Goal: Information Seeking & Learning: Compare options

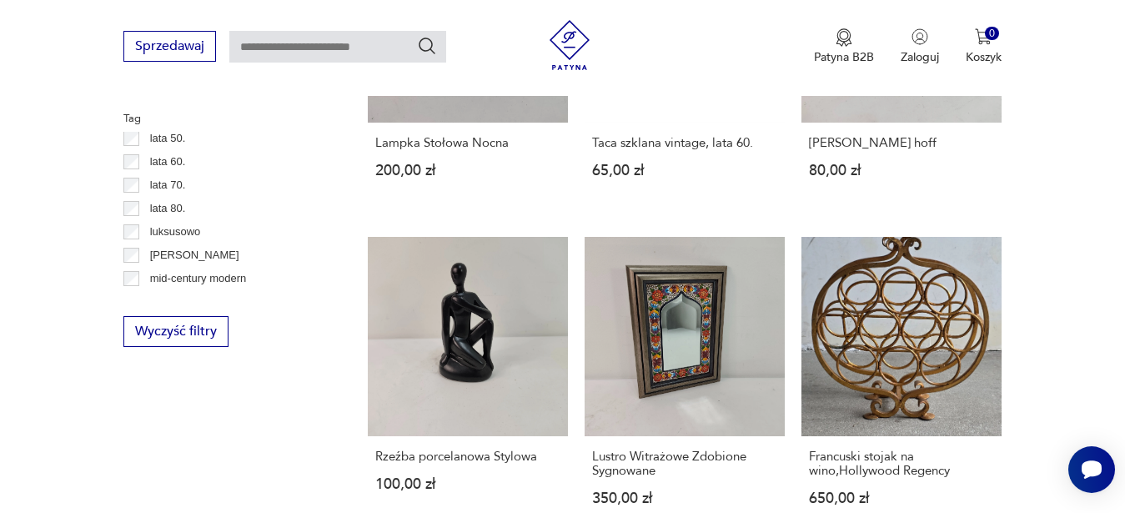
scroll to position [549, 0]
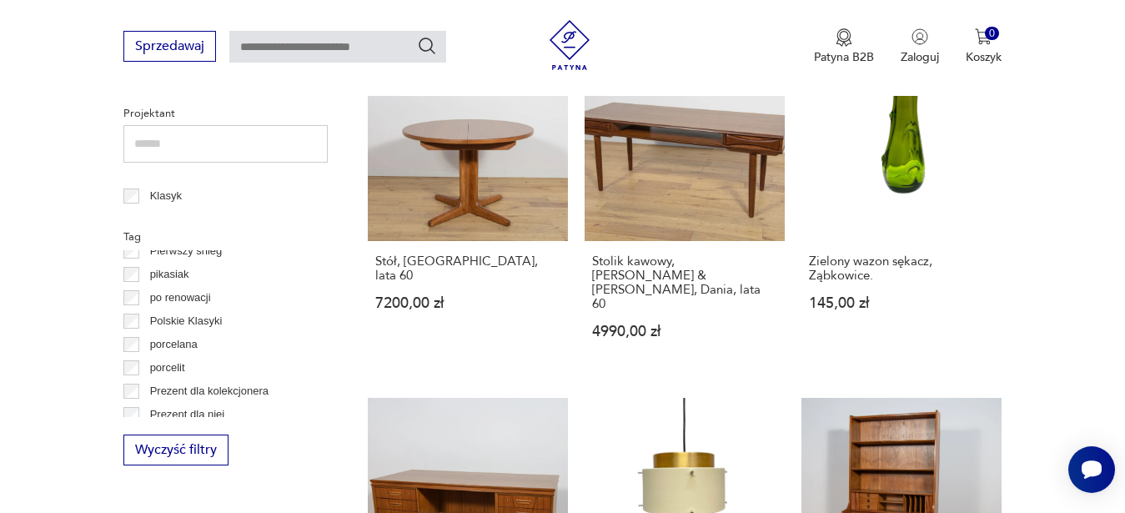
scroll to position [852, 0]
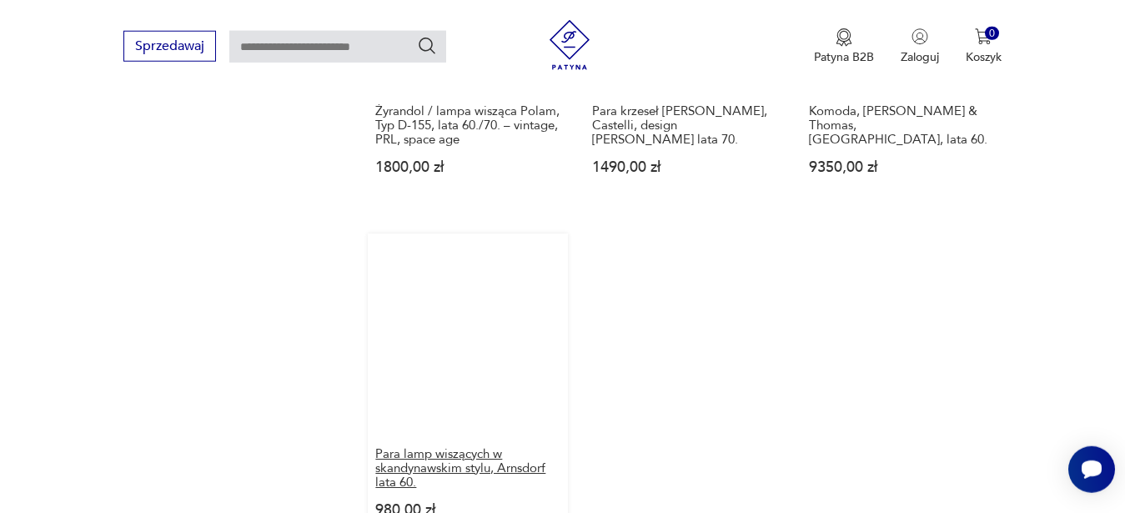
scroll to position [2037, 0]
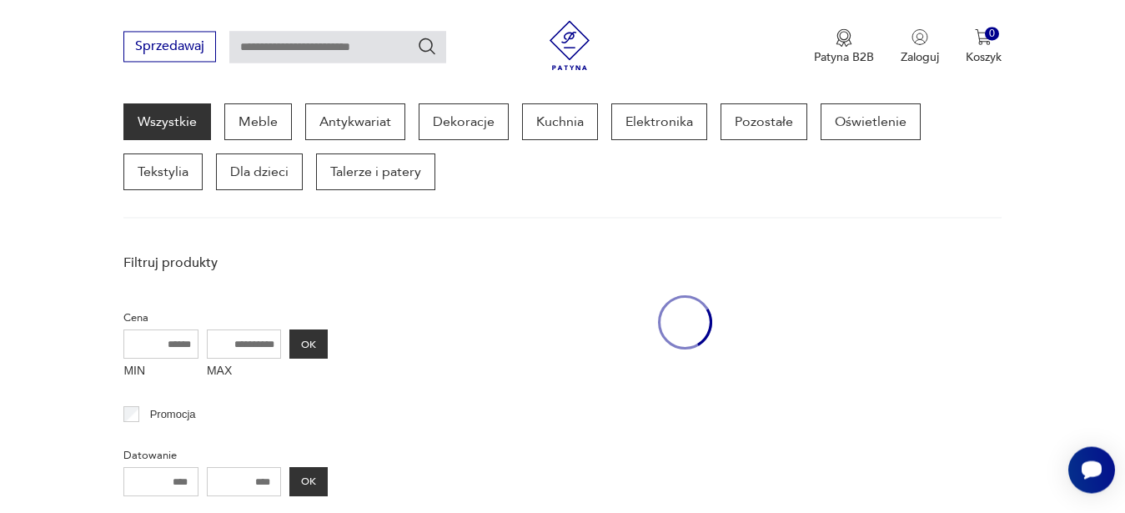
scroll to position [166, 0]
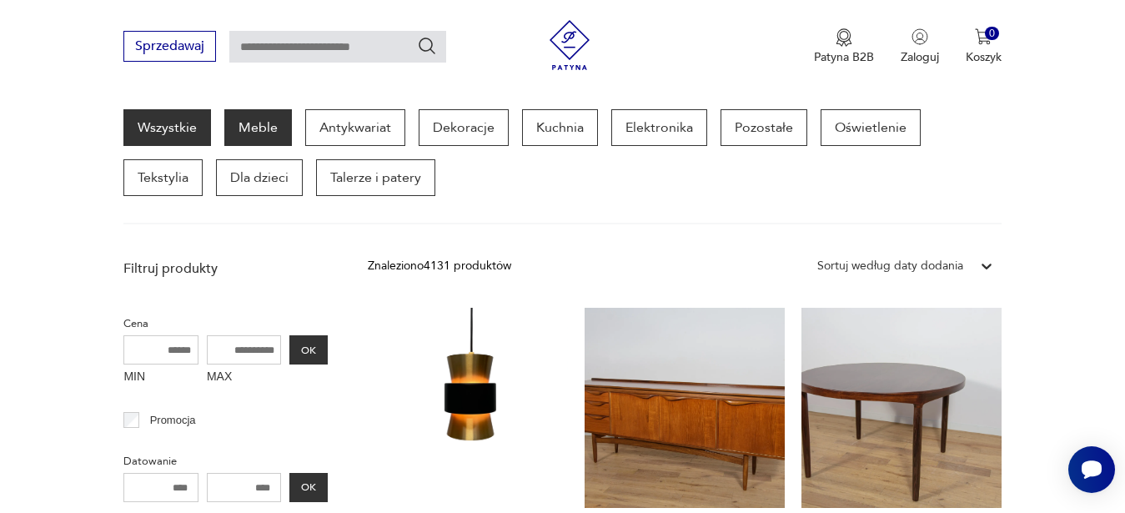
click at [279, 131] on p "Meble" at bounding box center [258, 127] width 68 height 37
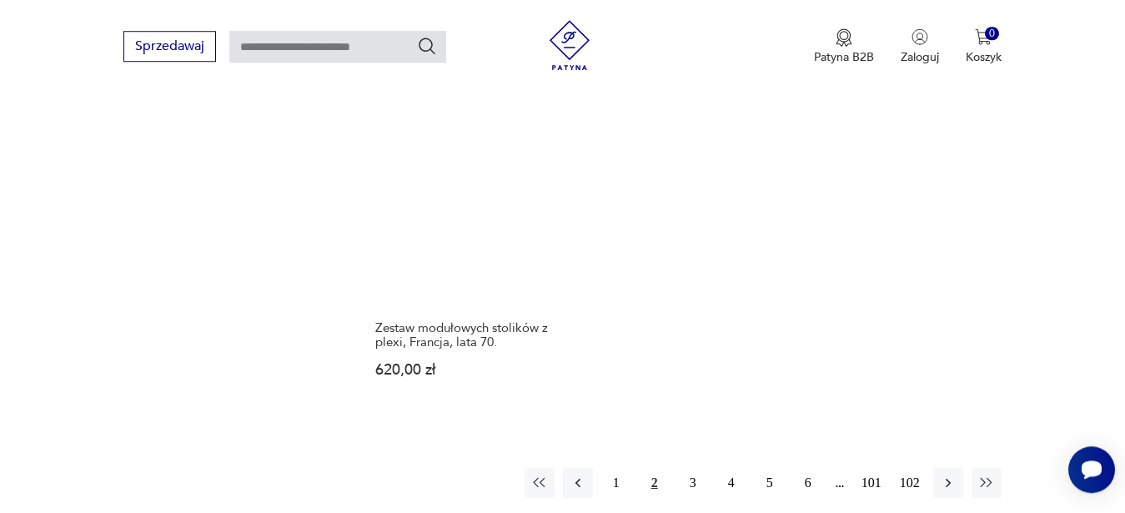
scroll to position [2484, 0]
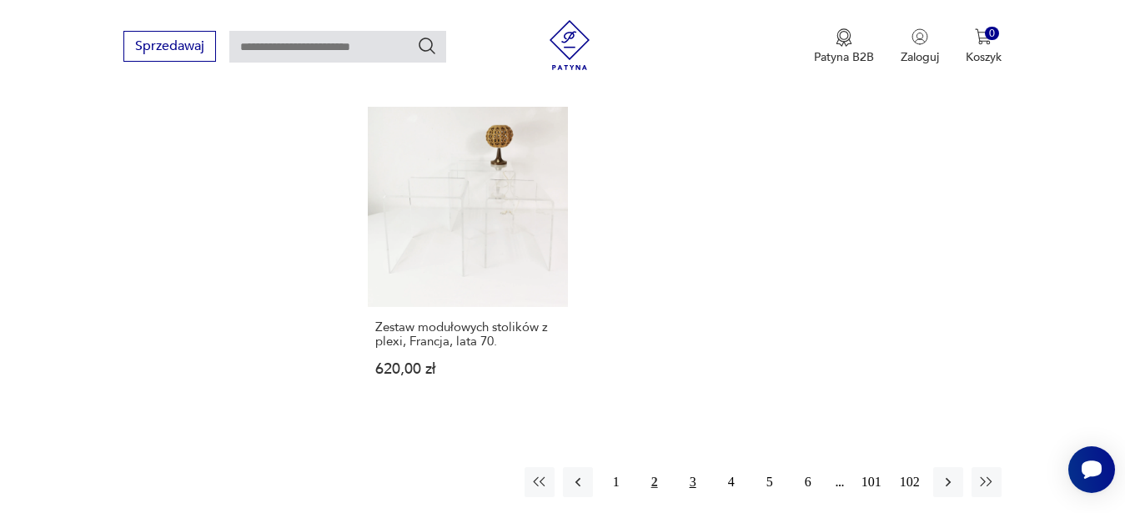
click at [691, 467] on button "3" at bounding box center [693, 482] width 30 height 30
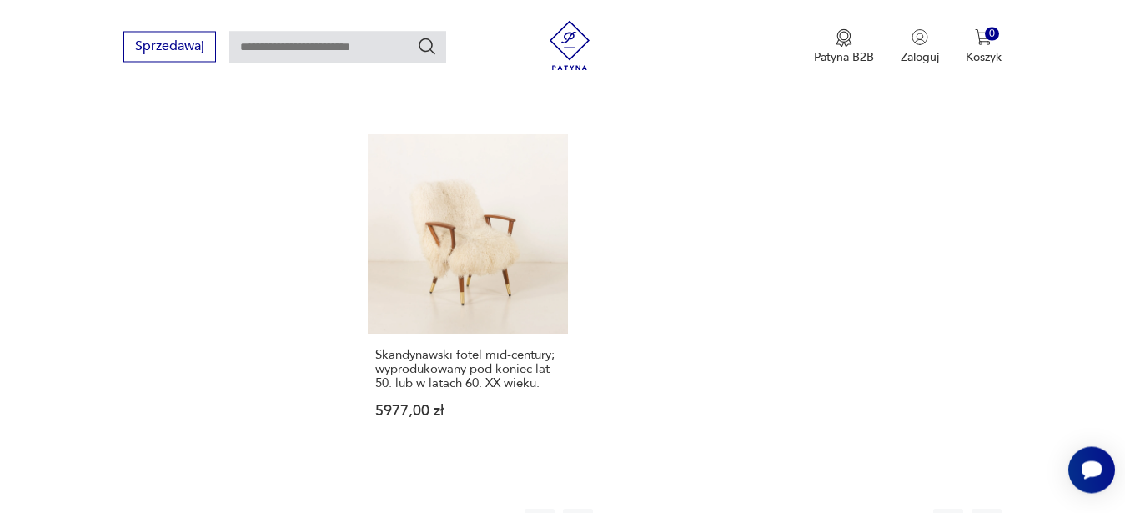
scroll to position [2569, 0]
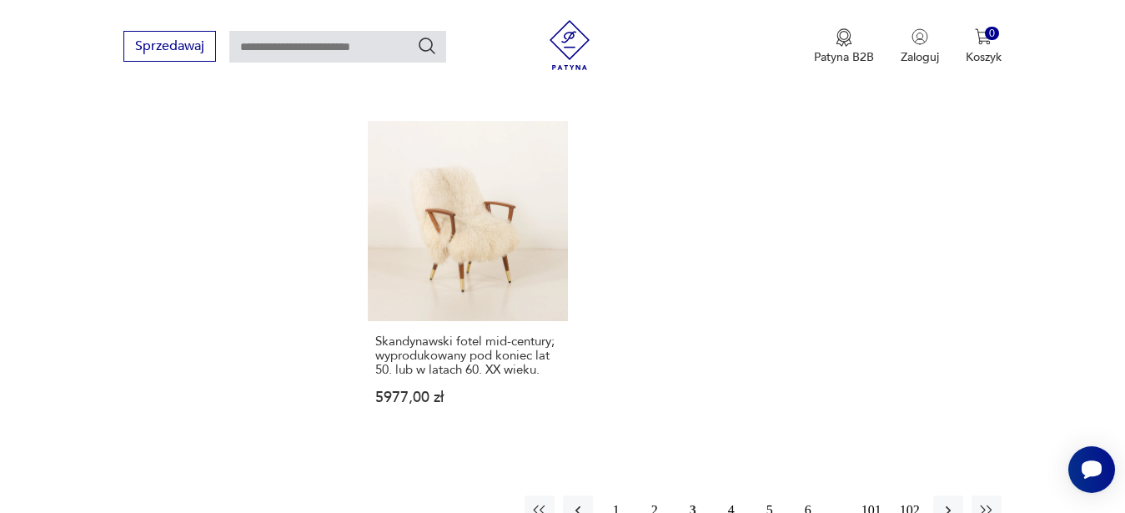
click at [729, 495] on button "4" at bounding box center [731, 510] width 30 height 30
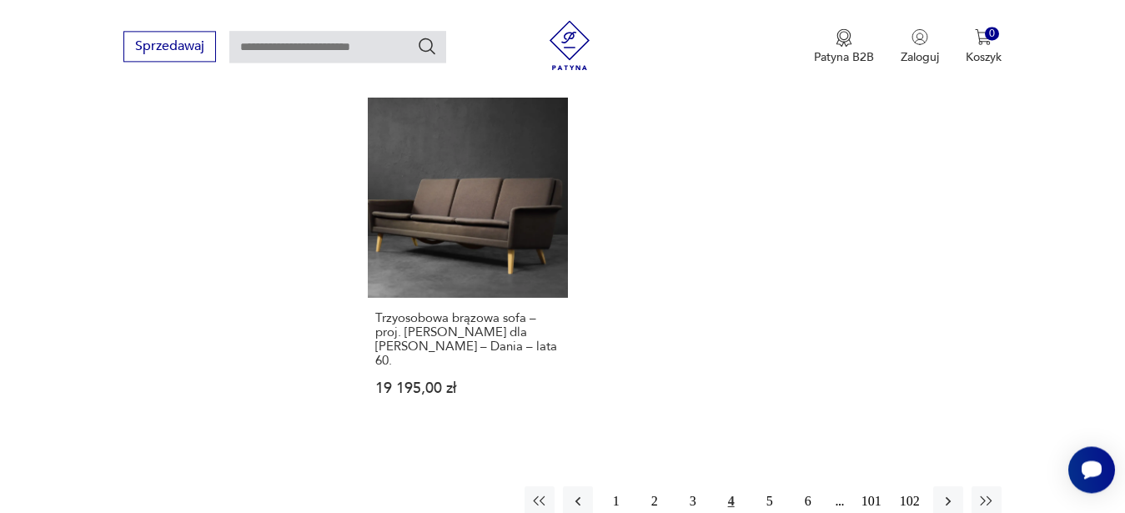
scroll to position [2484, 0]
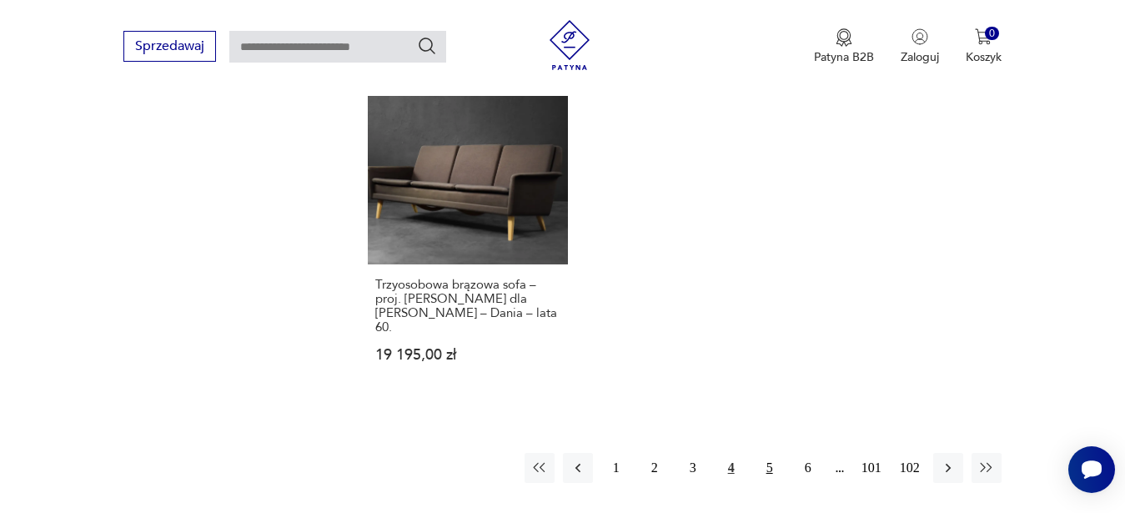
click at [771, 453] on button "5" at bounding box center [770, 468] width 30 height 30
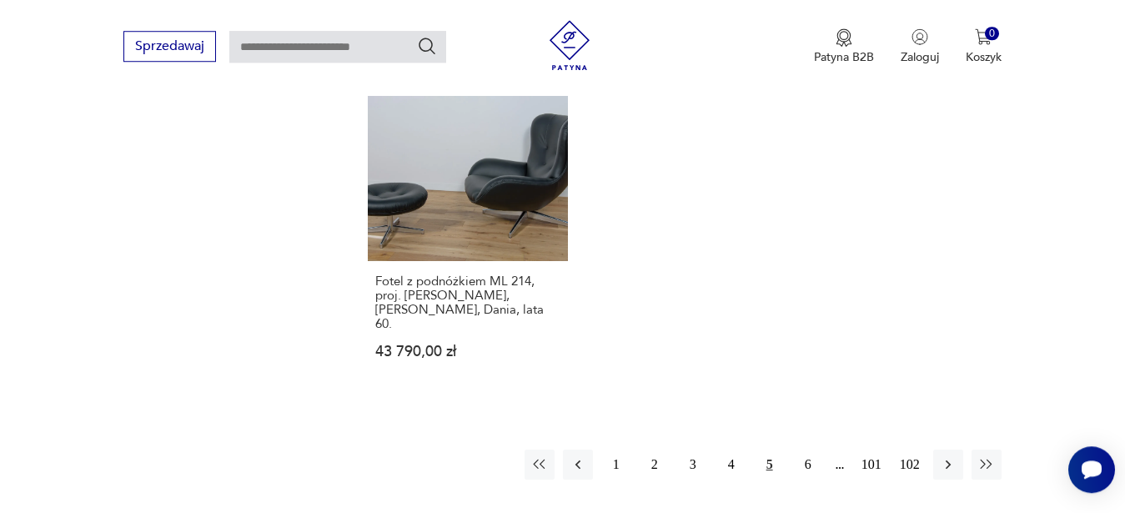
scroll to position [2484, 0]
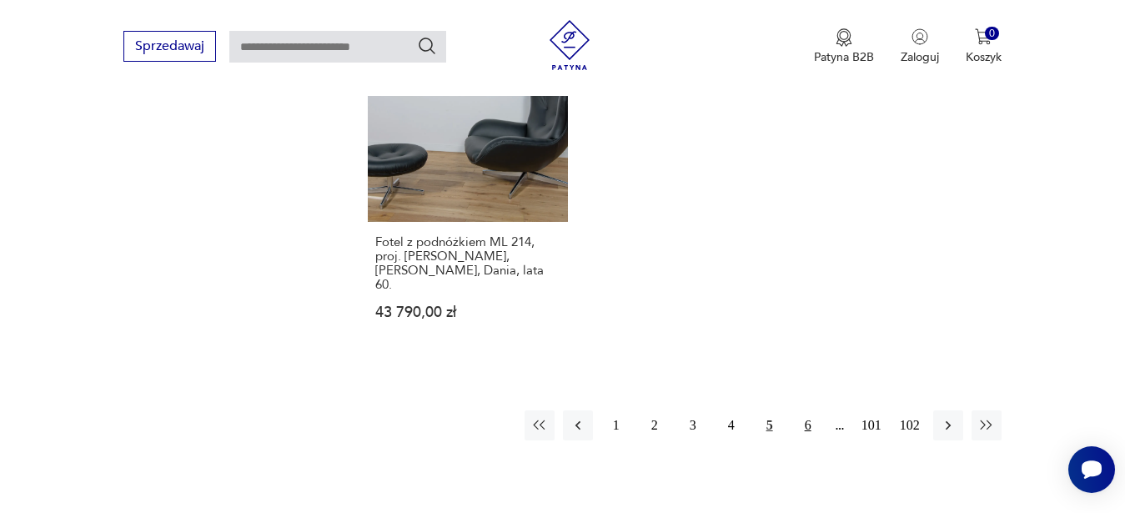
click at [806, 410] on button "6" at bounding box center [808, 425] width 30 height 30
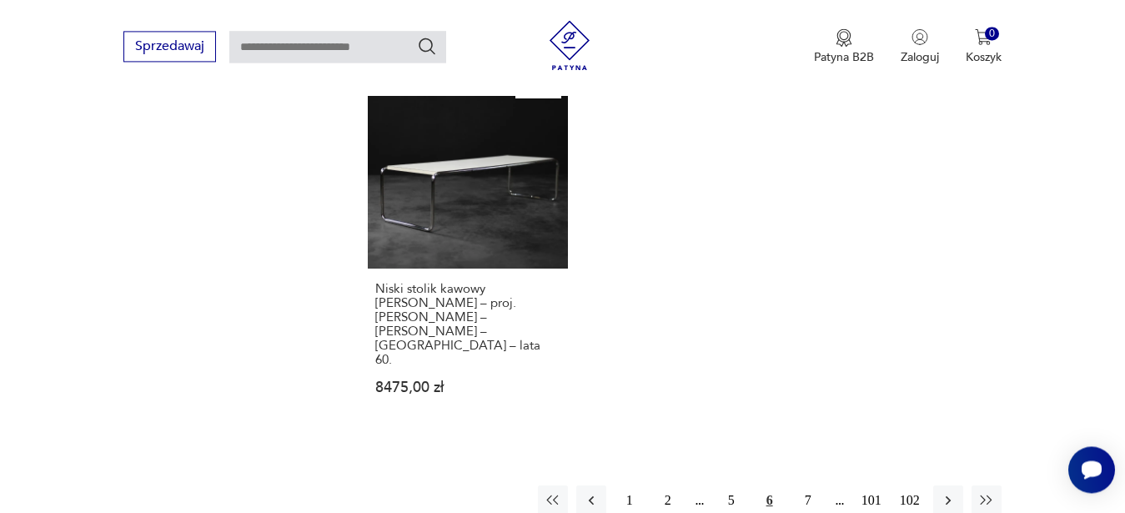
scroll to position [2484, 0]
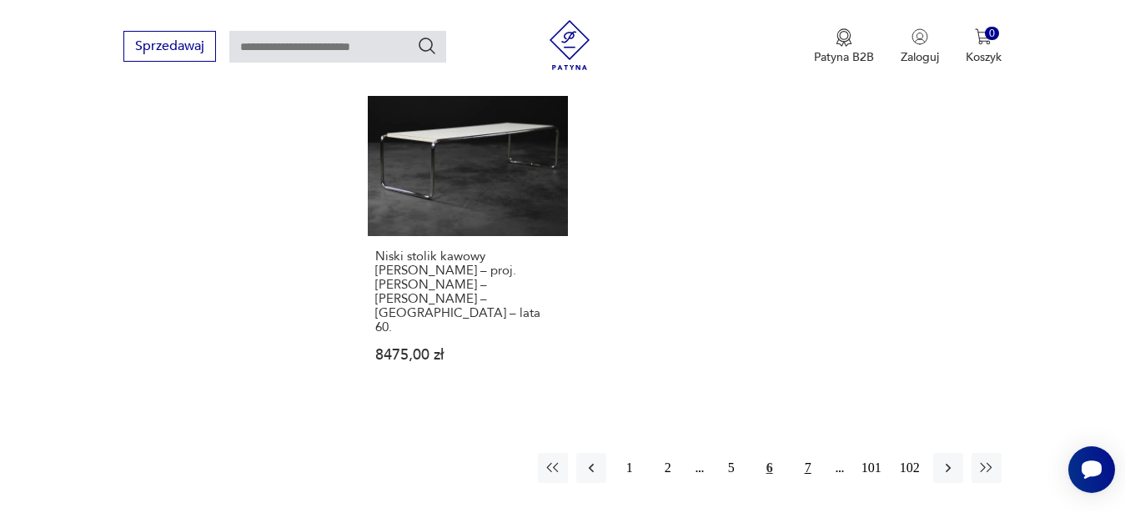
click at [807, 453] on button "7" at bounding box center [808, 468] width 30 height 30
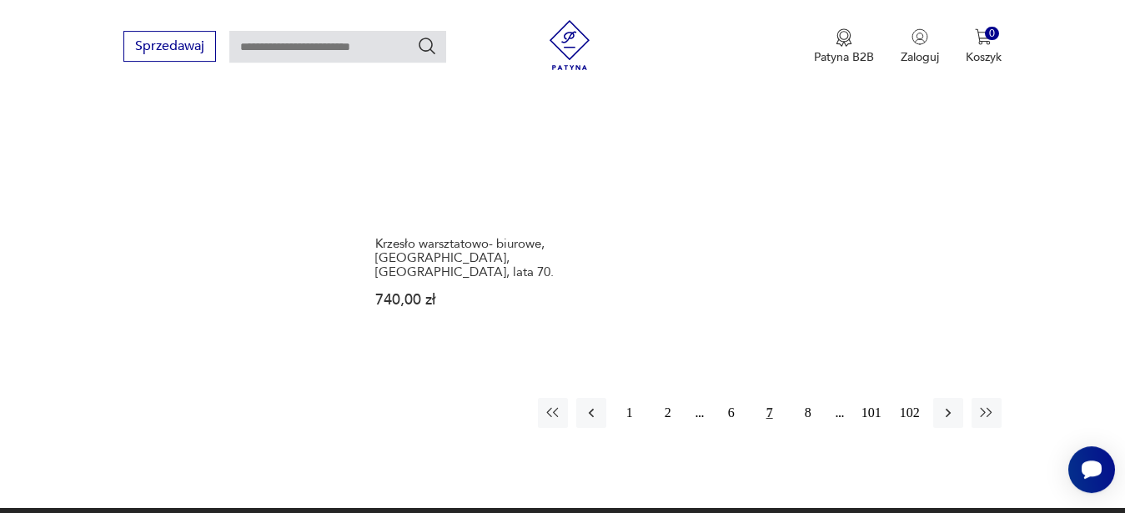
scroll to position [2484, 0]
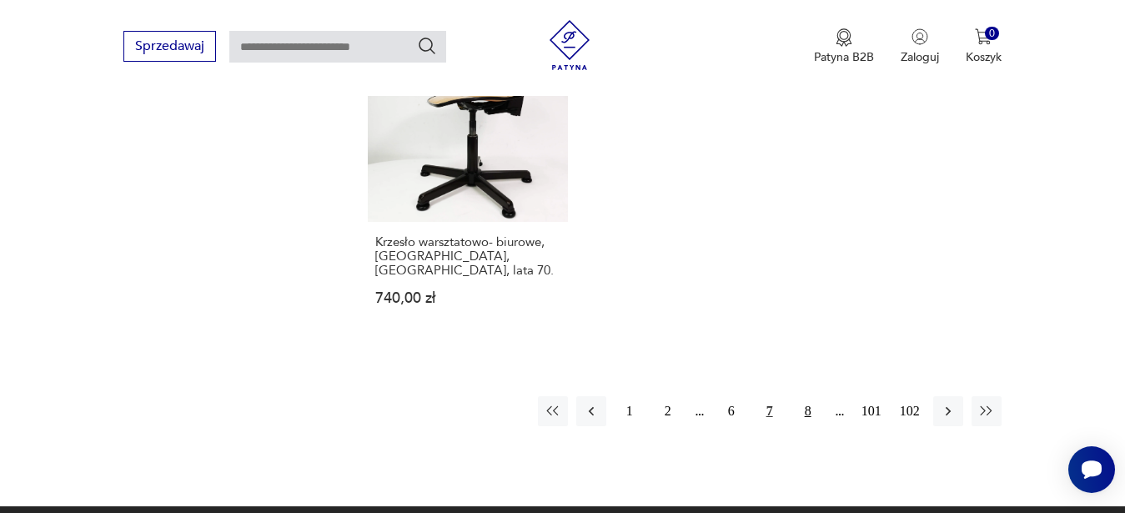
click at [806, 396] on button "8" at bounding box center [808, 411] width 30 height 30
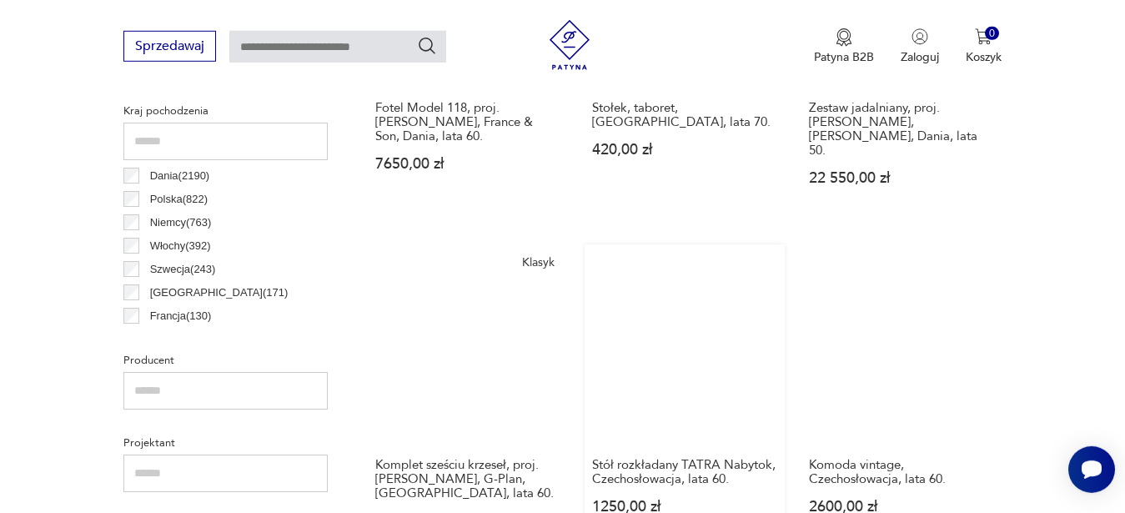
scroll to position [868, 0]
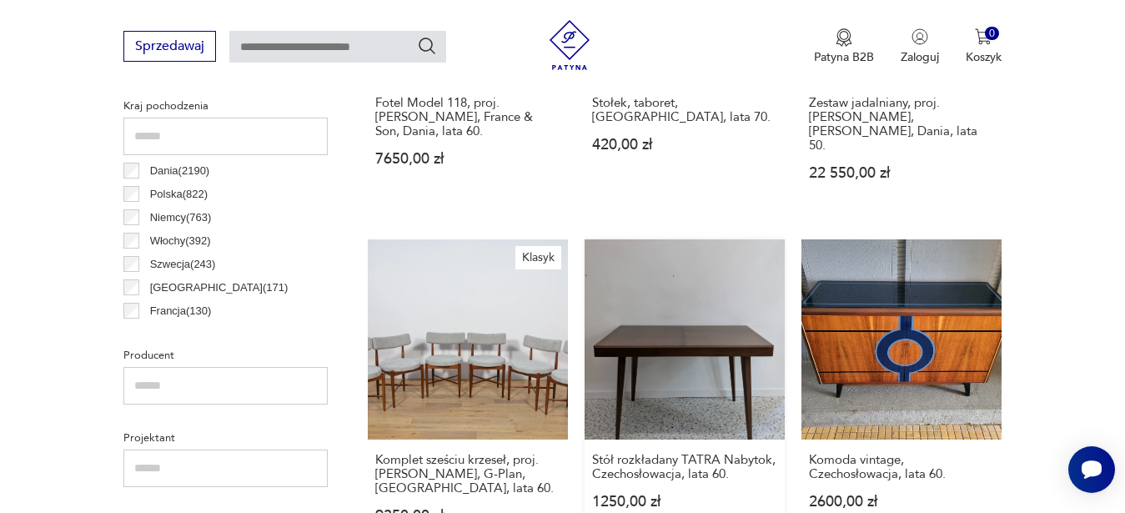
click at [715, 327] on link "Stół rozkładany TATRA Nabytok, [GEOGRAPHIC_DATA], lata 60. 1250,00 zł" at bounding box center [685, 397] width 200 height 316
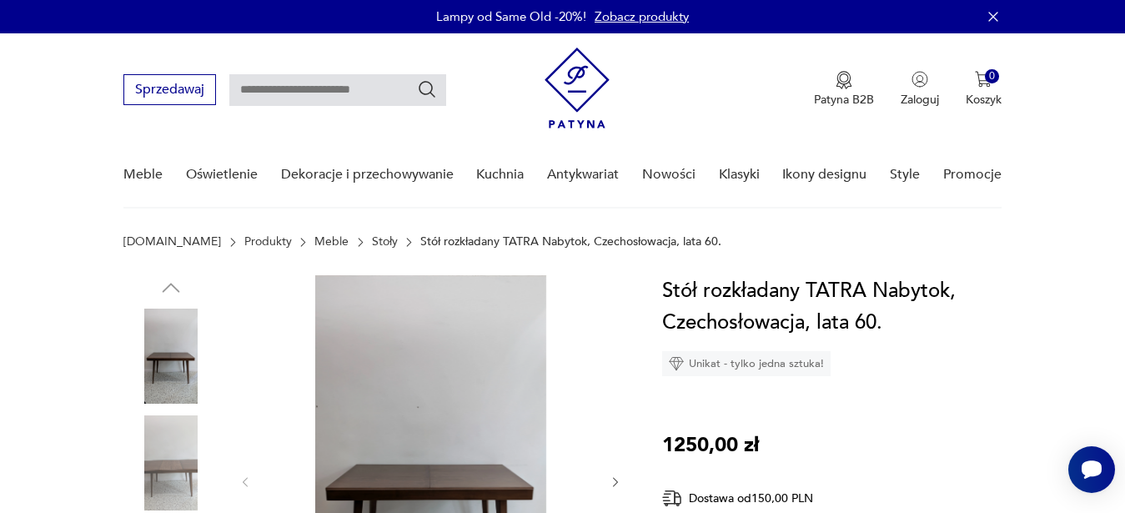
click at [475, 441] on img at bounding box center [430, 480] width 322 height 410
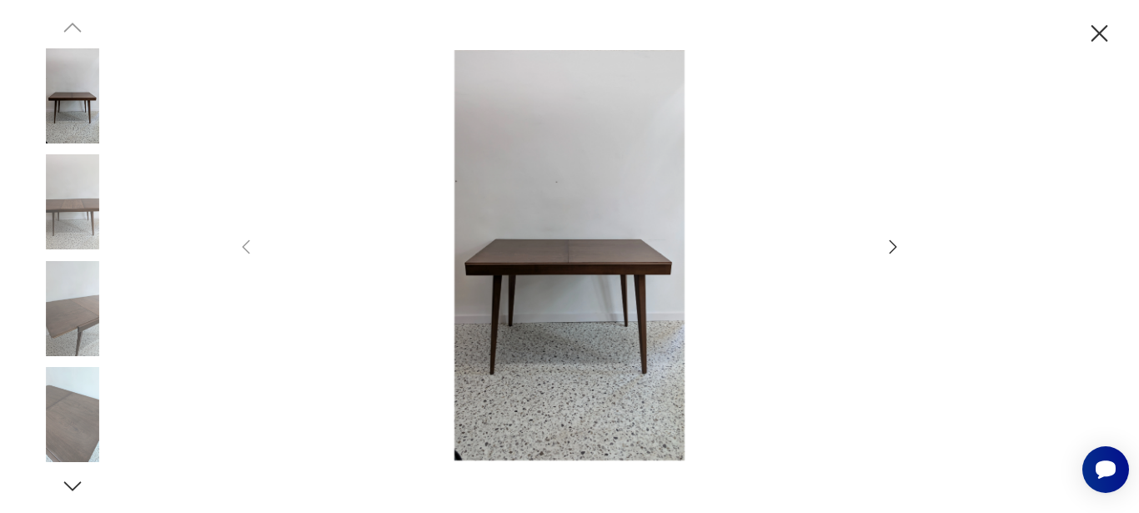
click at [893, 250] on icon "button" at bounding box center [894, 245] width 8 height 13
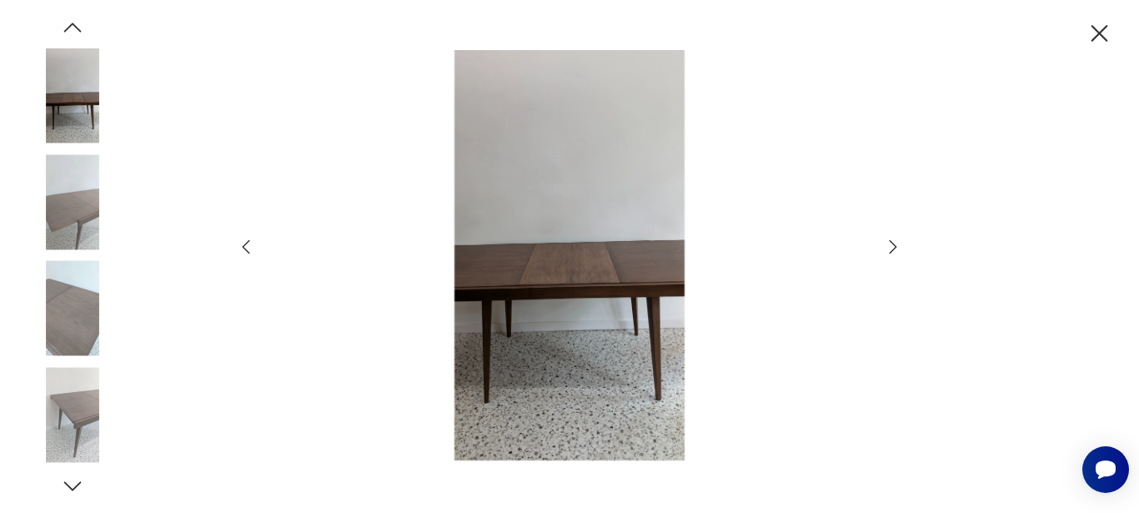
click at [892, 250] on icon "button" at bounding box center [894, 245] width 8 height 13
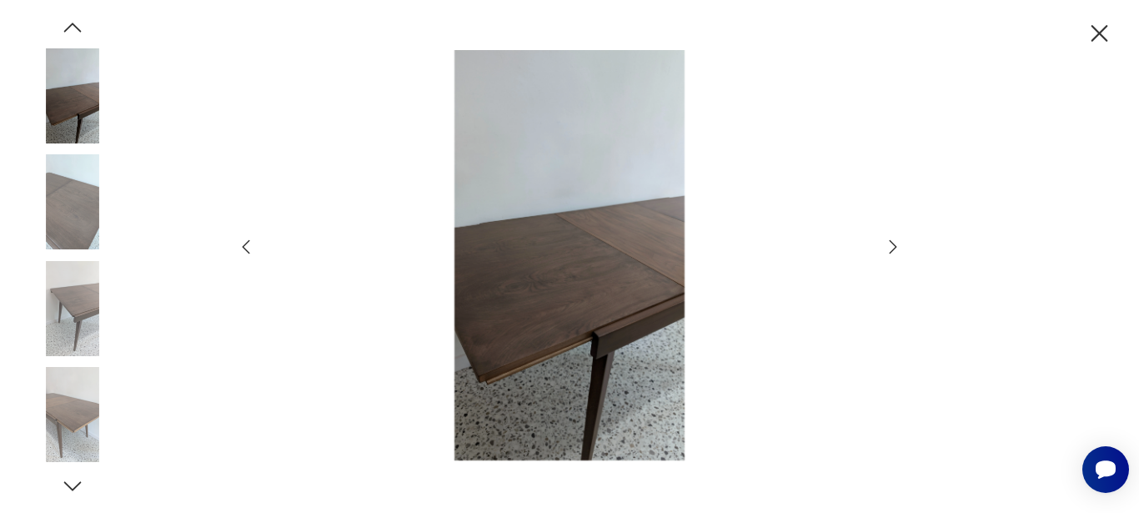
click at [883, 237] on button "button" at bounding box center [893, 247] width 20 height 20
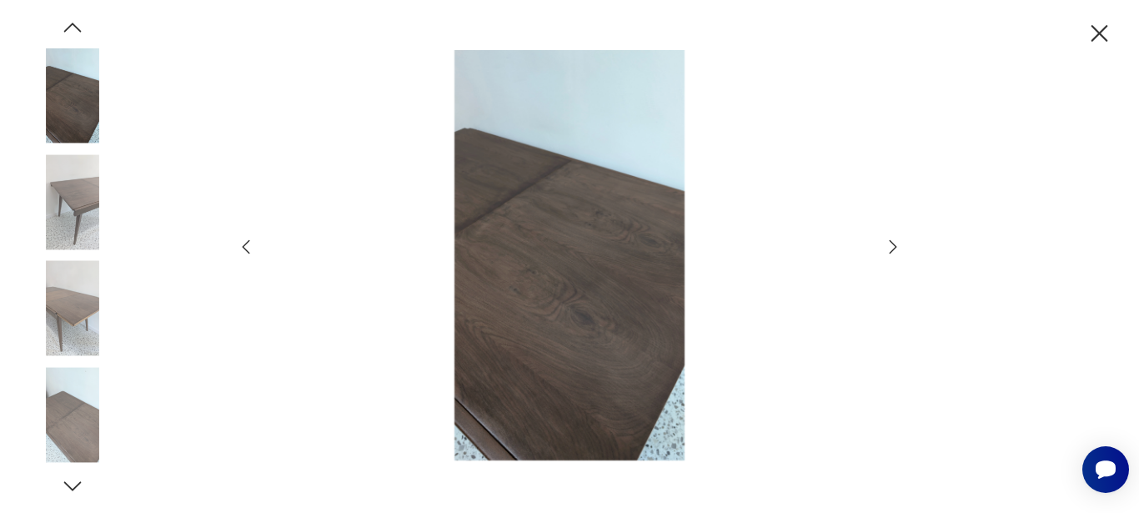
click at [883, 237] on button "button" at bounding box center [893, 247] width 20 height 20
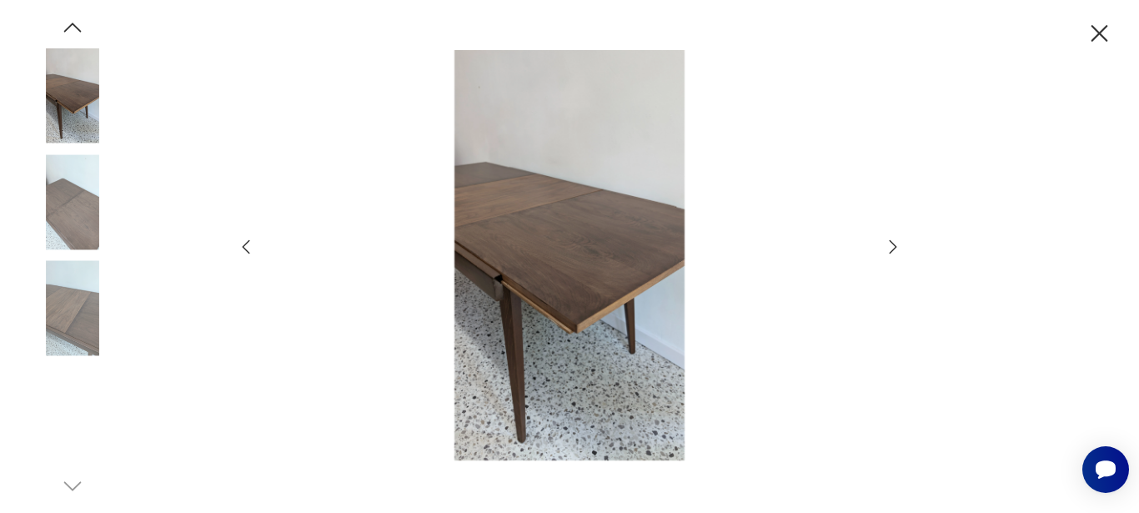
click at [883, 237] on button "button" at bounding box center [893, 247] width 20 height 20
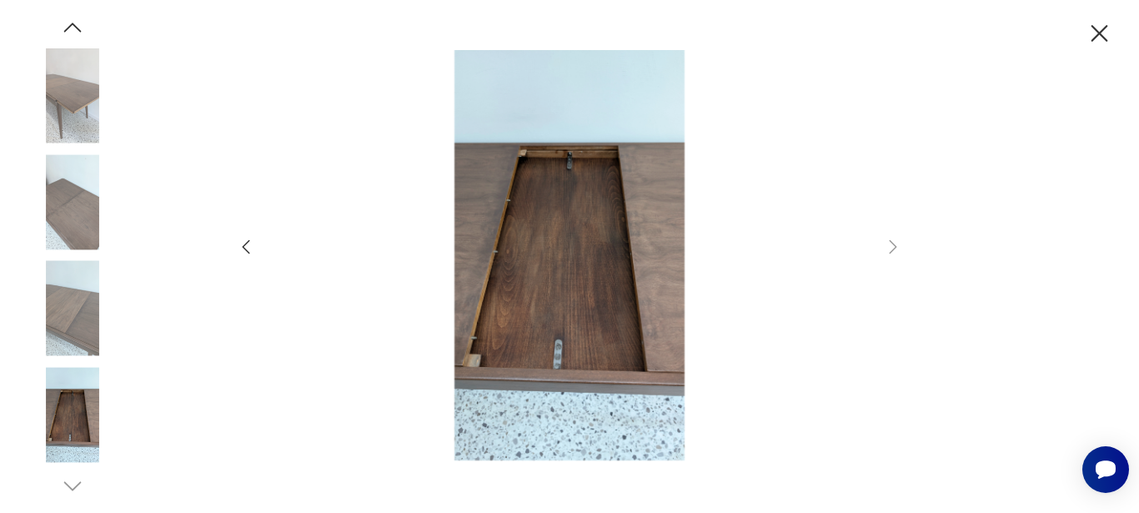
click at [245, 249] on icon "button" at bounding box center [247, 246] width 8 height 14
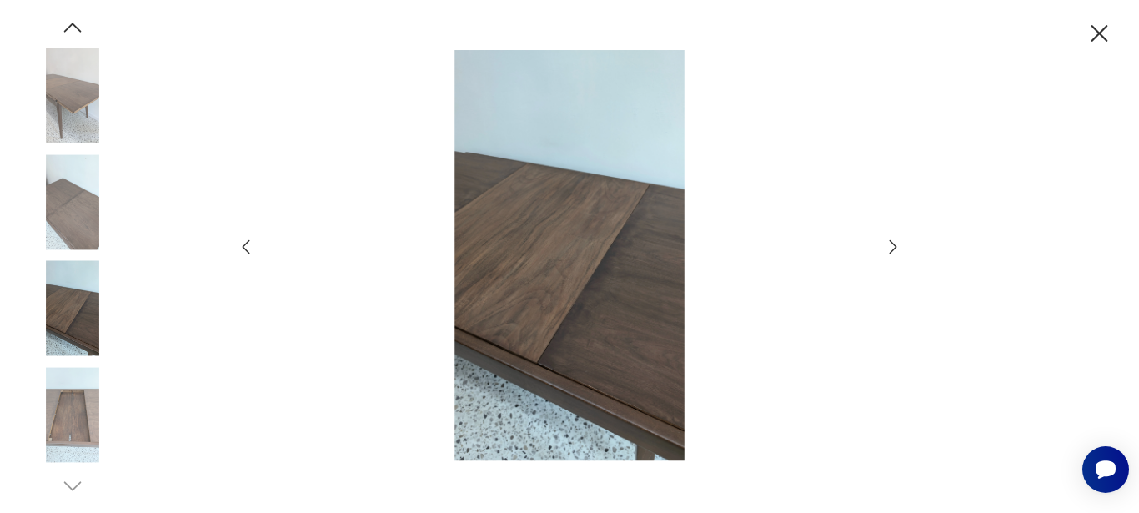
click at [245, 249] on icon "button" at bounding box center [247, 246] width 8 height 14
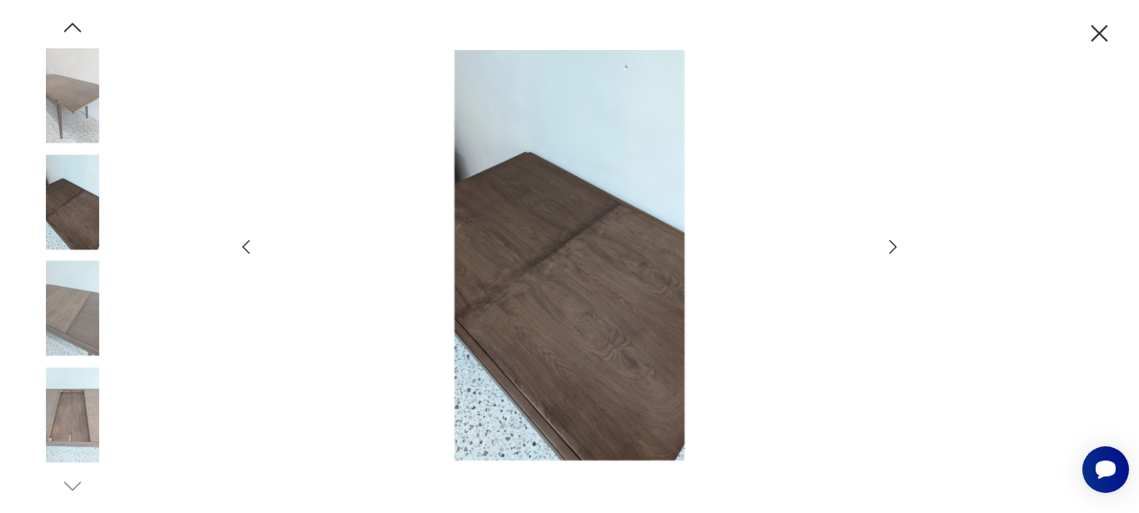
click at [245, 249] on icon "button" at bounding box center [247, 246] width 8 height 14
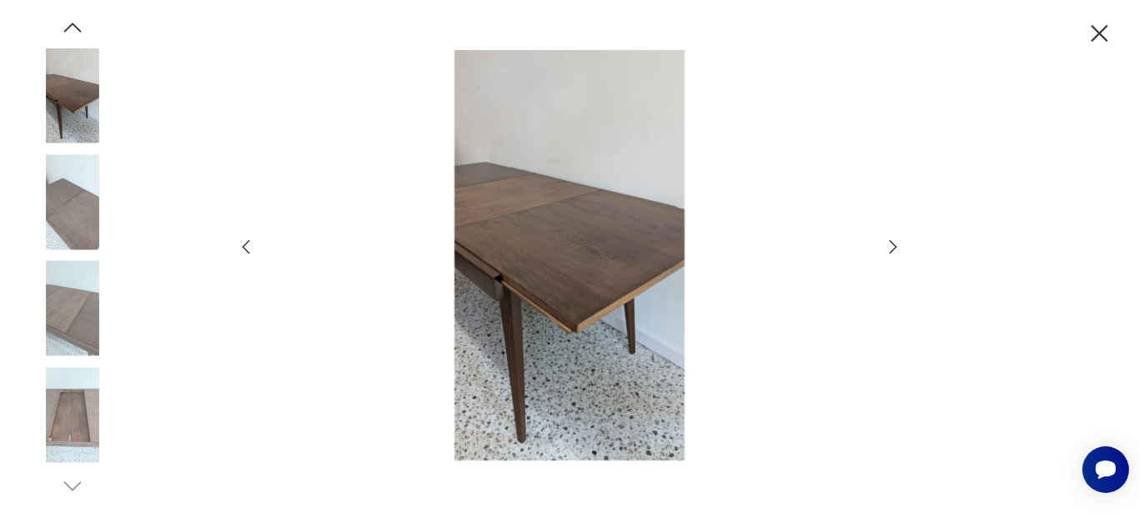
click at [244, 246] on icon "button" at bounding box center [247, 246] width 8 height 14
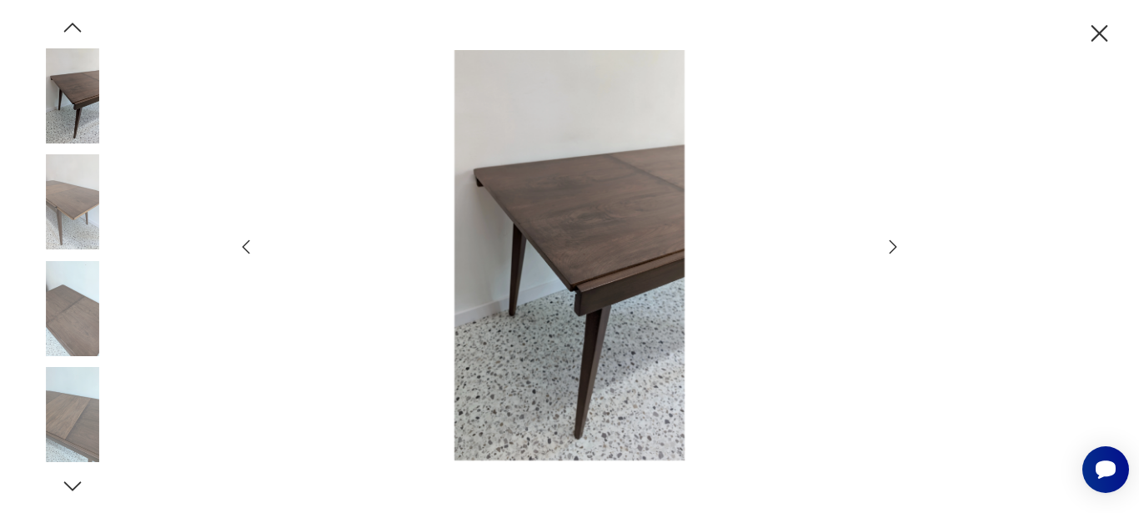
click at [241, 246] on icon "button" at bounding box center [246, 247] width 20 height 20
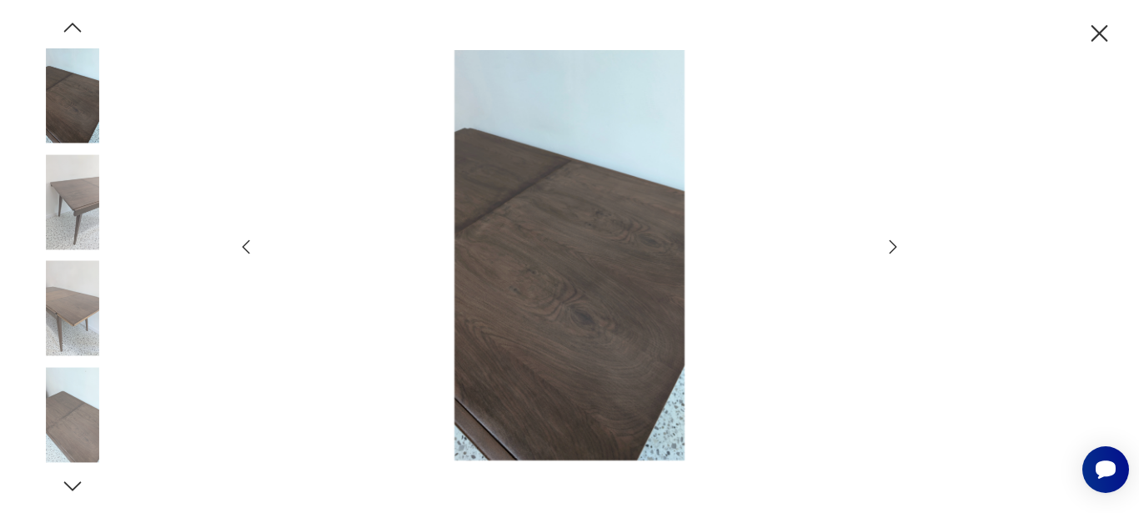
click at [241, 246] on icon "button" at bounding box center [246, 247] width 20 height 20
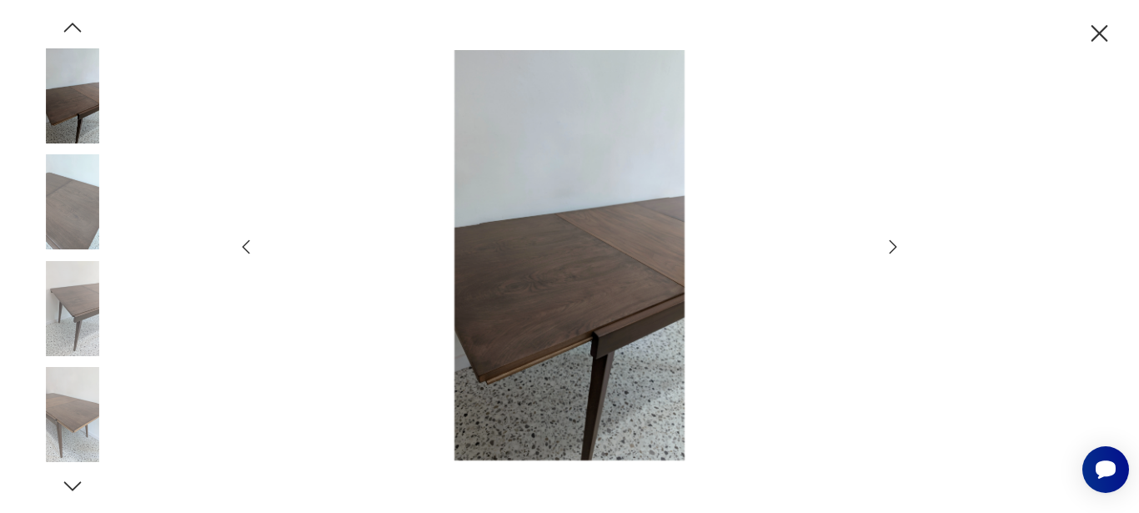
click at [241, 241] on icon "button" at bounding box center [246, 247] width 20 height 20
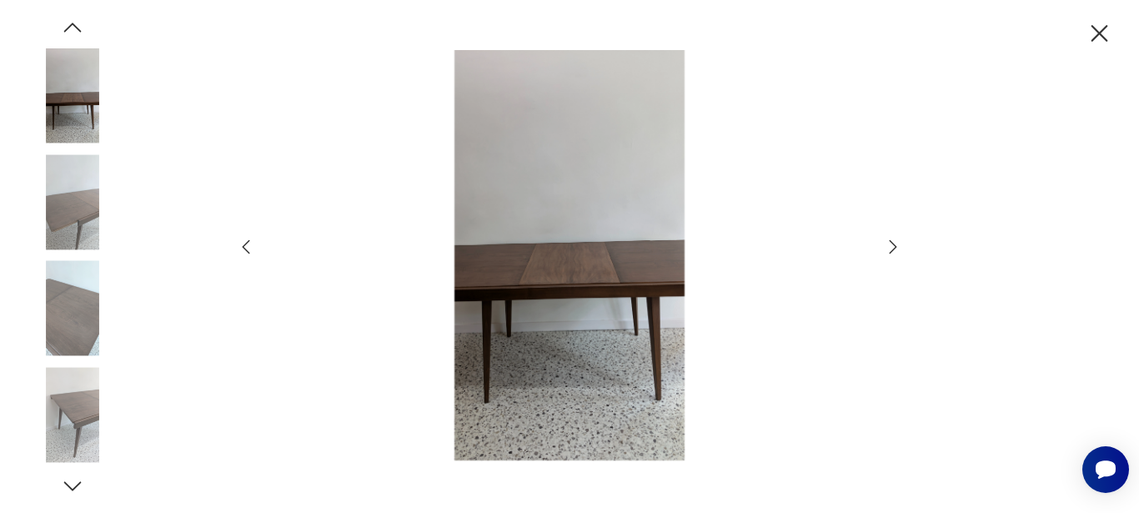
click at [240, 241] on icon "button" at bounding box center [246, 247] width 20 height 20
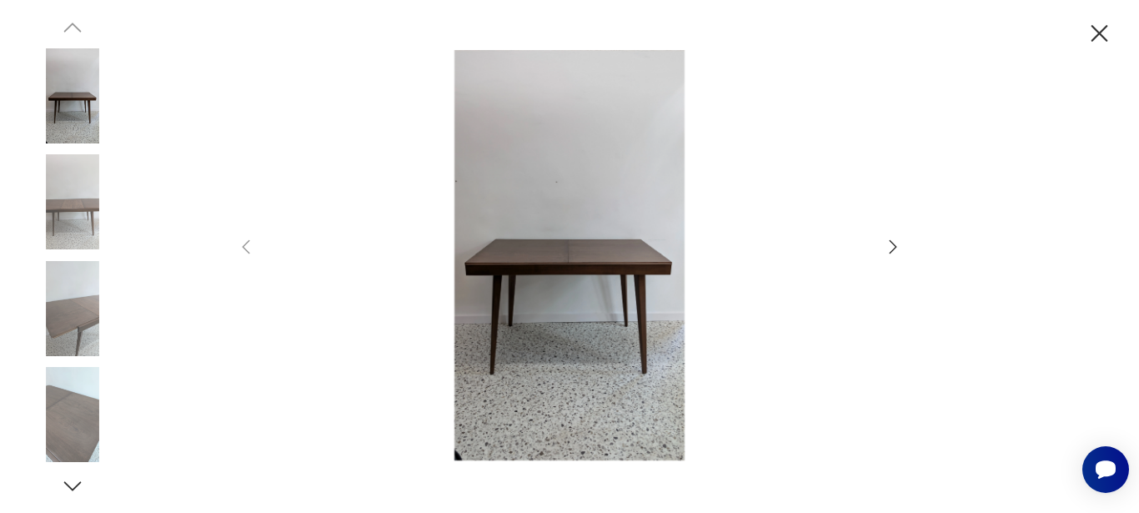
click at [228, 239] on div at bounding box center [569, 256] width 1139 height 513
click at [1097, 32] on icon "button" at bounding box center [1100, 33] width 17 height 17
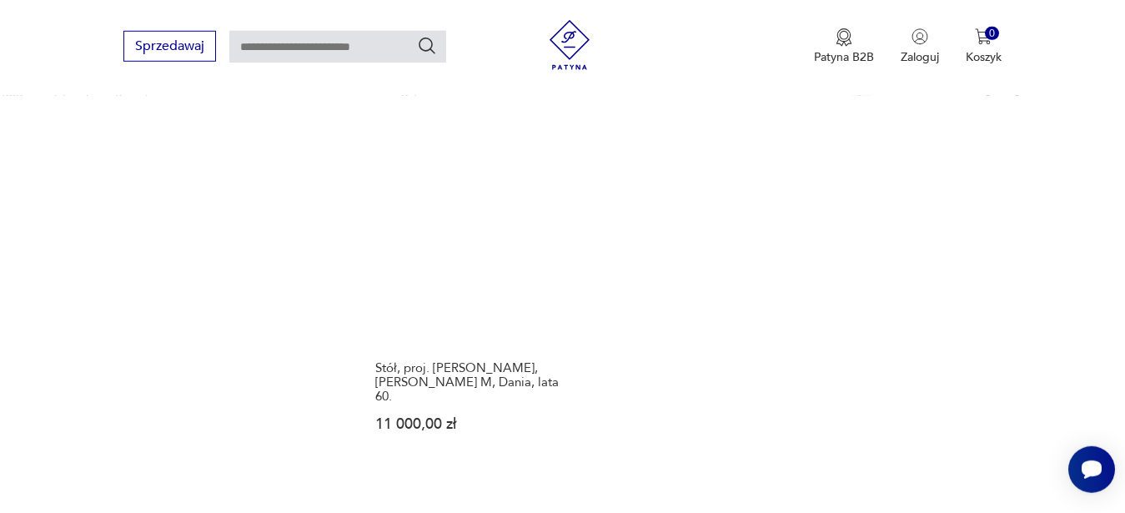
scroll to position [2345, 0]
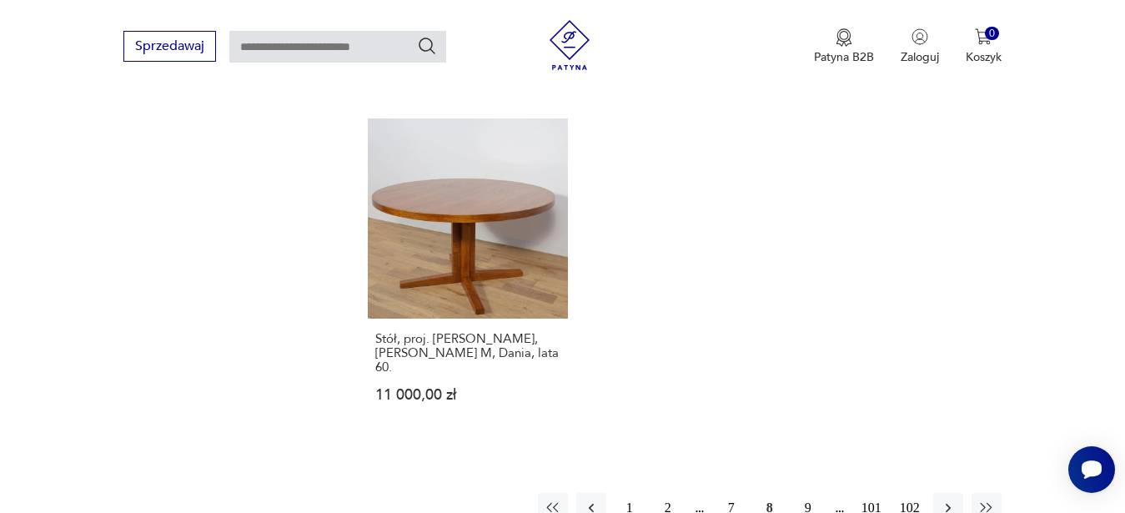
click at [808, 493] on button "9" at bounding box center [808, 508] width 30 height 30
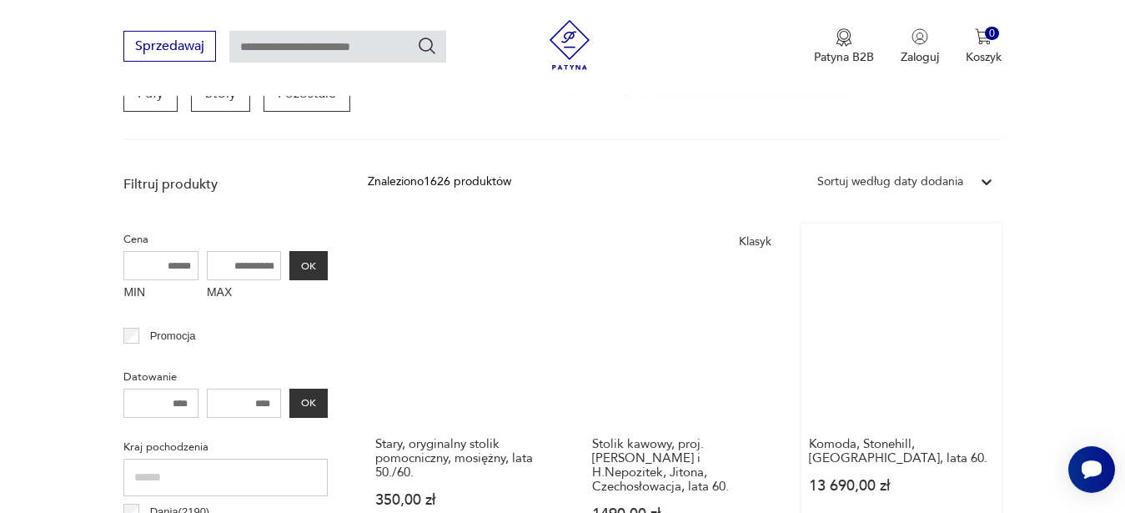
scroll to position [612, 0]
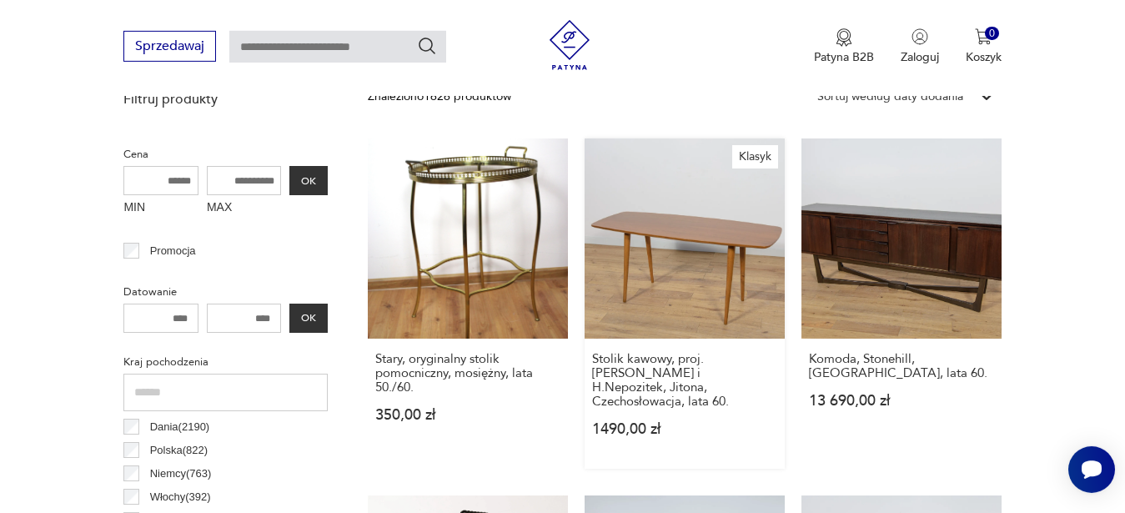
click at [701, 303] on link "Klasyk Stolik kawowy, proj. [PERSON_NAME] i H.Nepozitek, Jitona, Czechosłowacja…" at bounding box center [685, 303] width 200 height 330
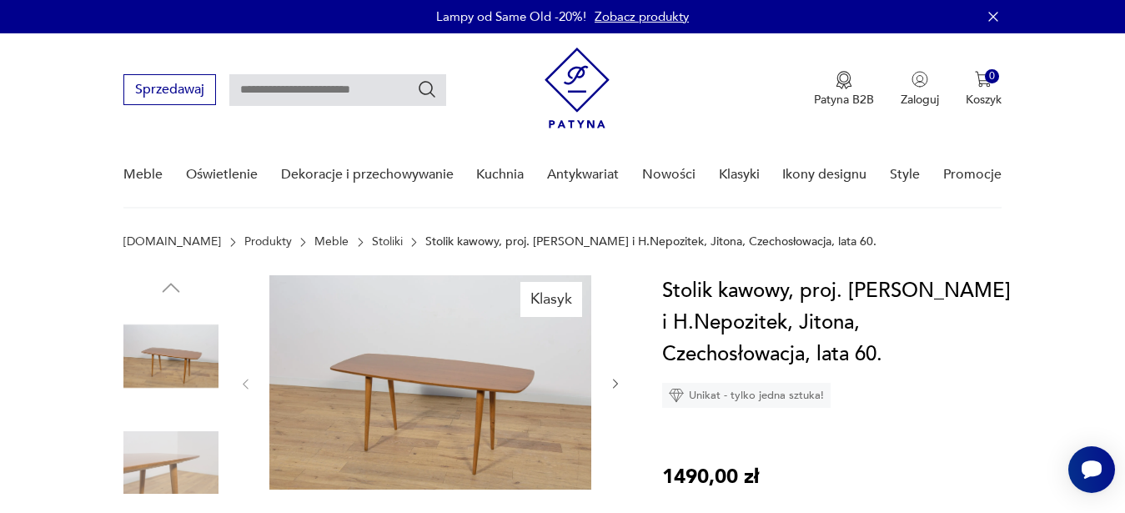
click at [500, 400] on img at bounding box center [430, 382] width 322 height 214
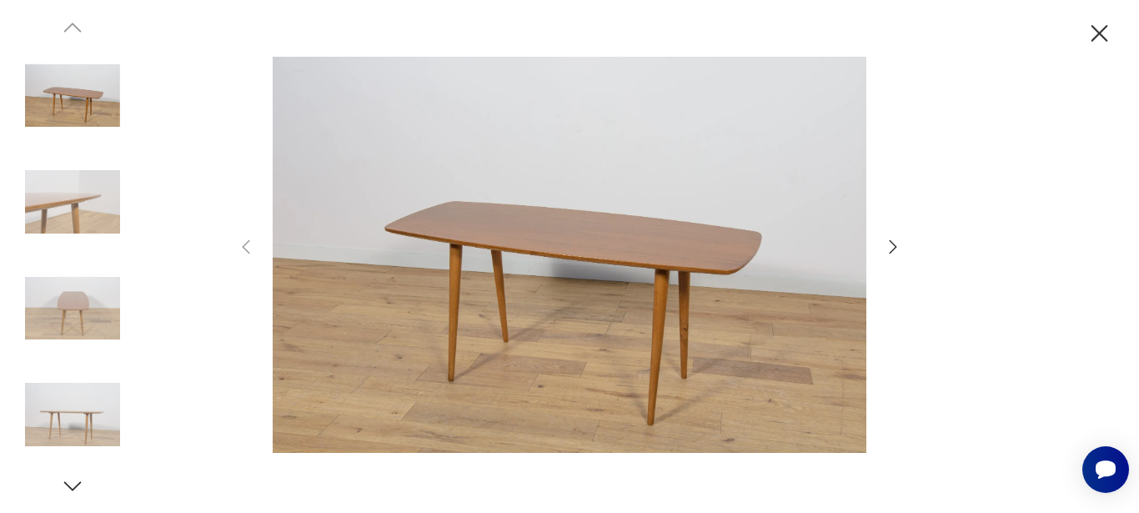
click at [889, 246] on icon "button" at bounding box center [893, 247] width 20 height 20
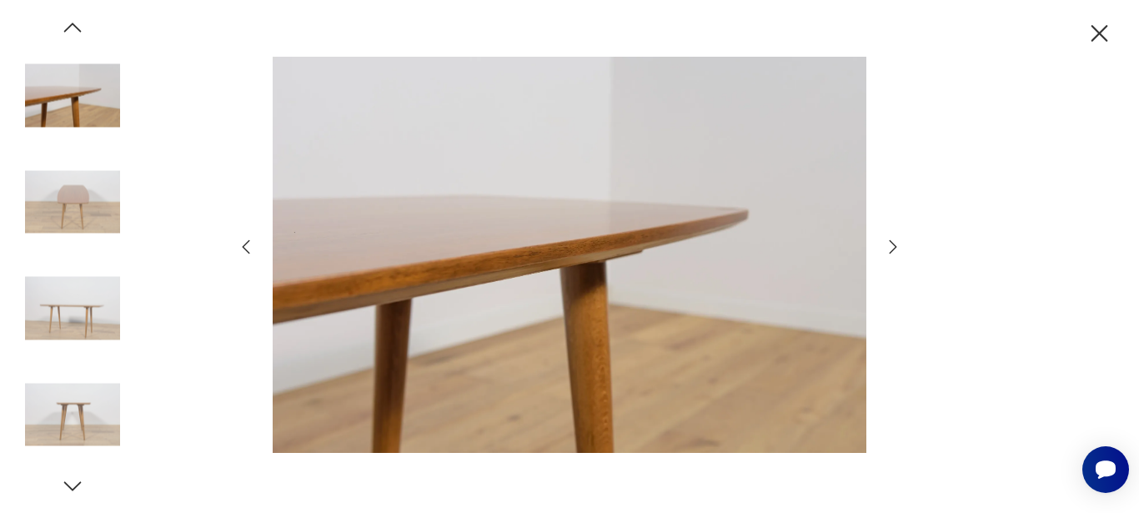
click at [889, 246] on icon "button" at bounding box center [893, 247] width 20 height 20
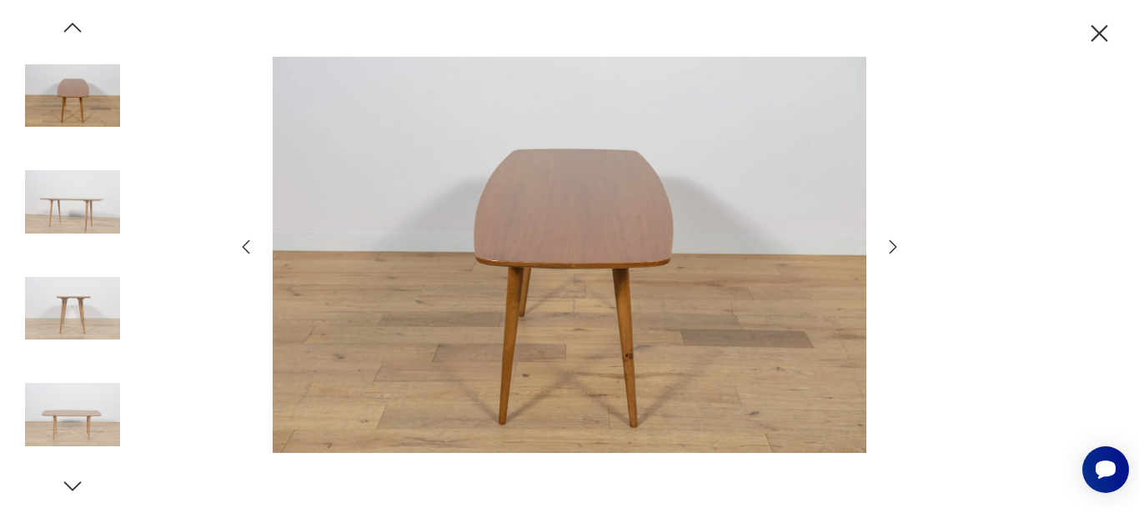
click at [889, 246] on icon "button" at bounding box center [893, 247] width 20 height 20
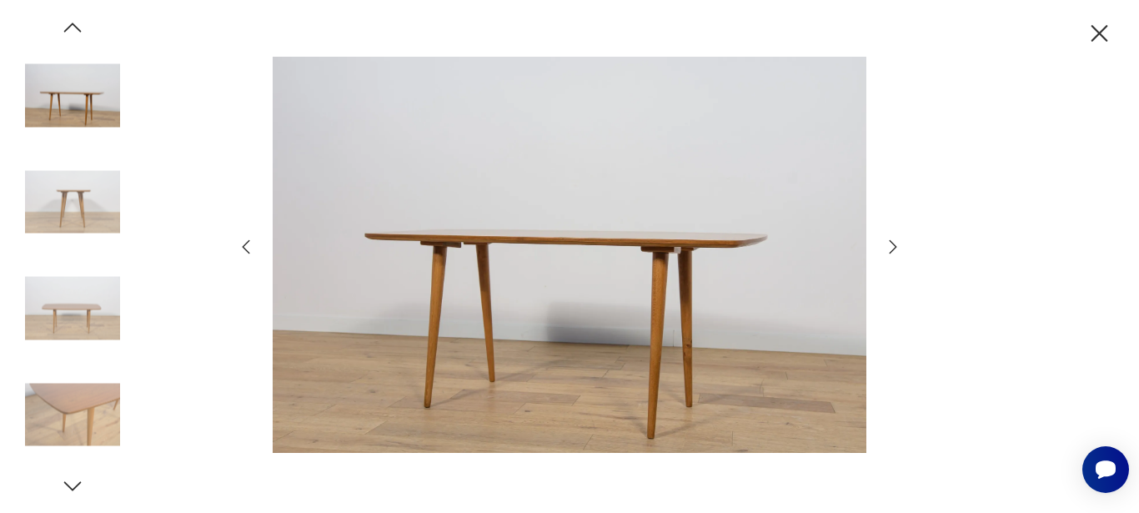
click at [889, 246] on icon "button" at bounding box center [893, 247] width 20 height 20
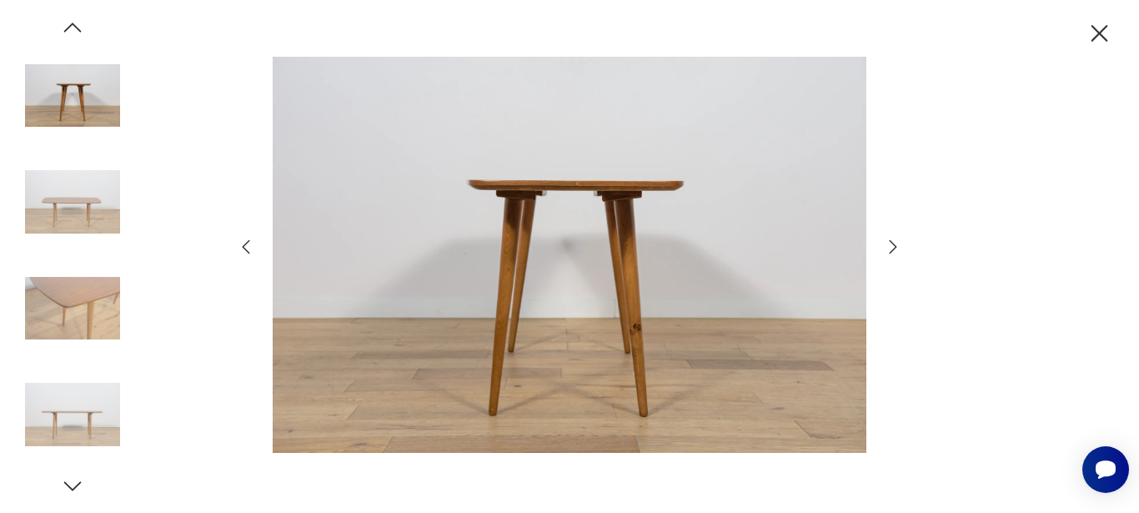
click at [889, 246] on icon "button" at bounding box center [893, 247] width 20 height 20
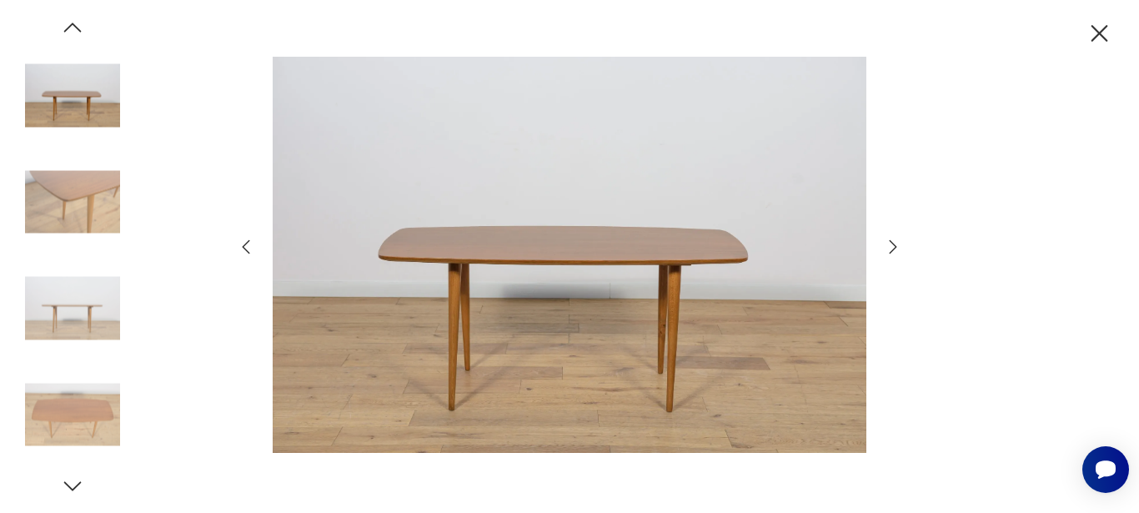
click at [896, 237] on icon "button" at bounding box center [893, 247] width 20 height 20
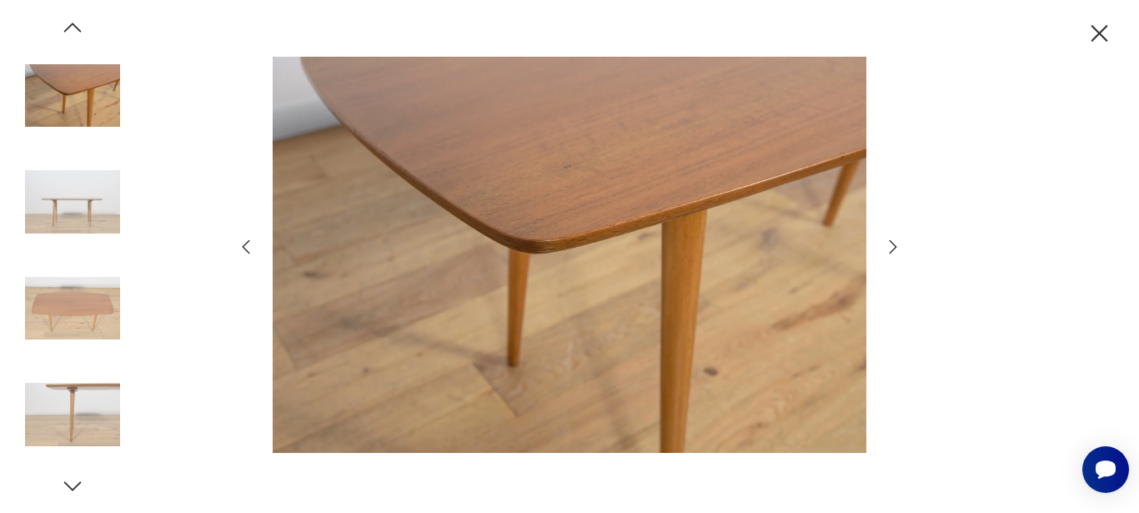
click at [895, 243] on icon "button" at bounding box center [893, 247] width 20 height 20
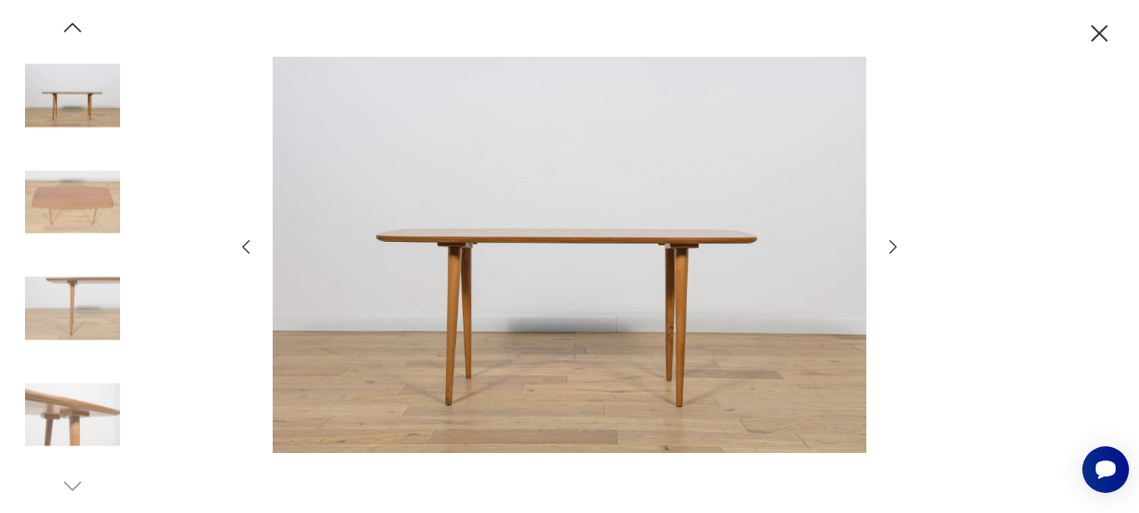
click at [893, 246] on icon "button" at bounding box center [893, 247] width 20 height 20
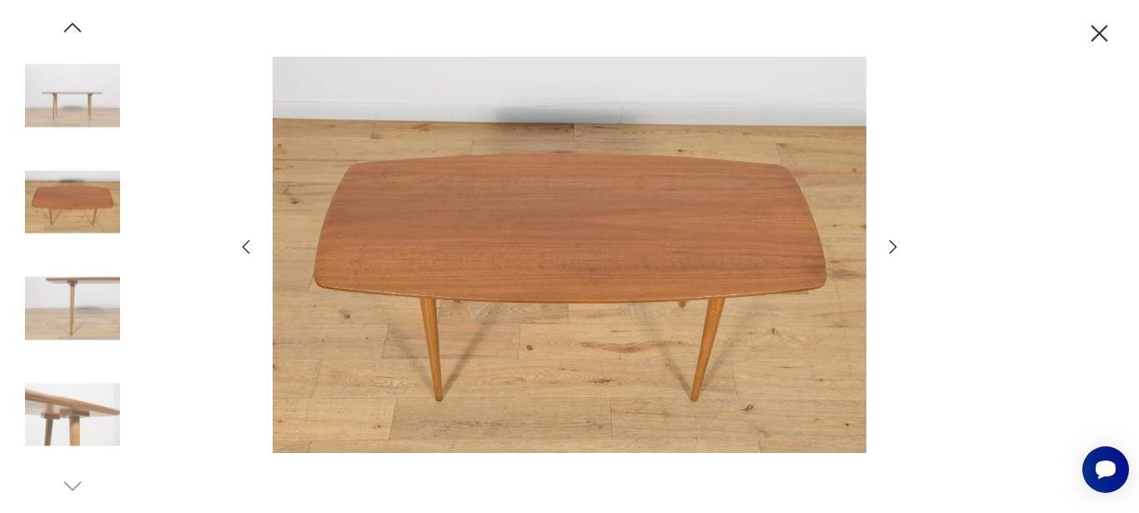
click at [890, 249] on icon "button" at bounding box center [893, 247] width 20 height 20
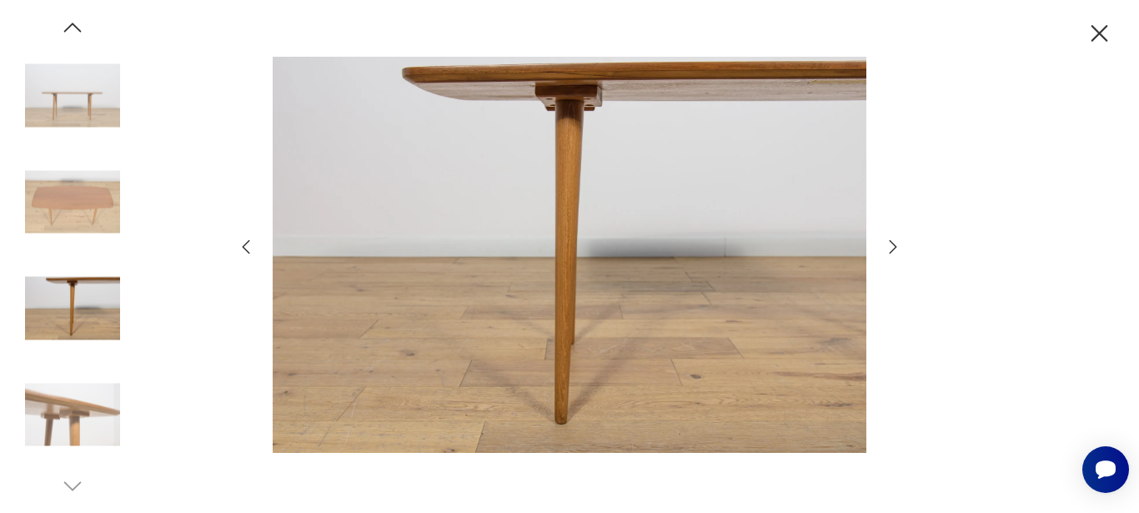
click at [891, 249] on icon "button" at bounding box center [893, 247] width 20 height 20
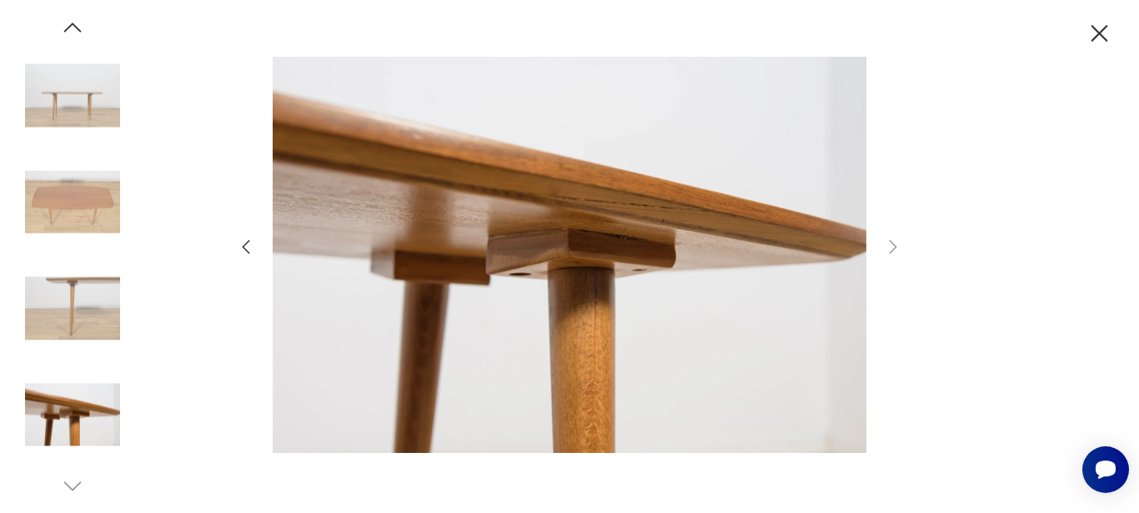
click at [1098, 33] on icon "button" at bounding box center [1100, 33] width 17 height 17
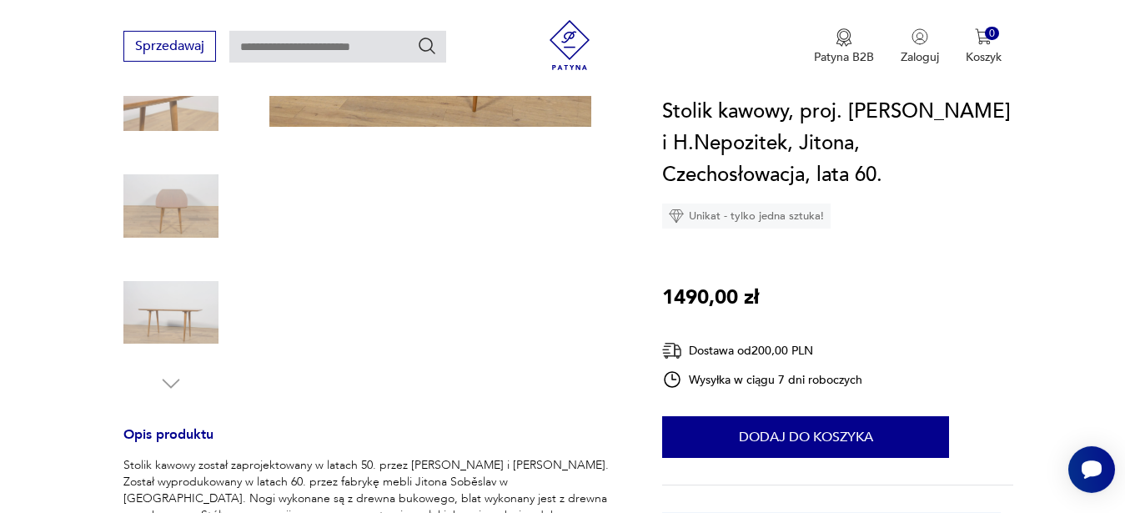
scroll to position [510, 0]
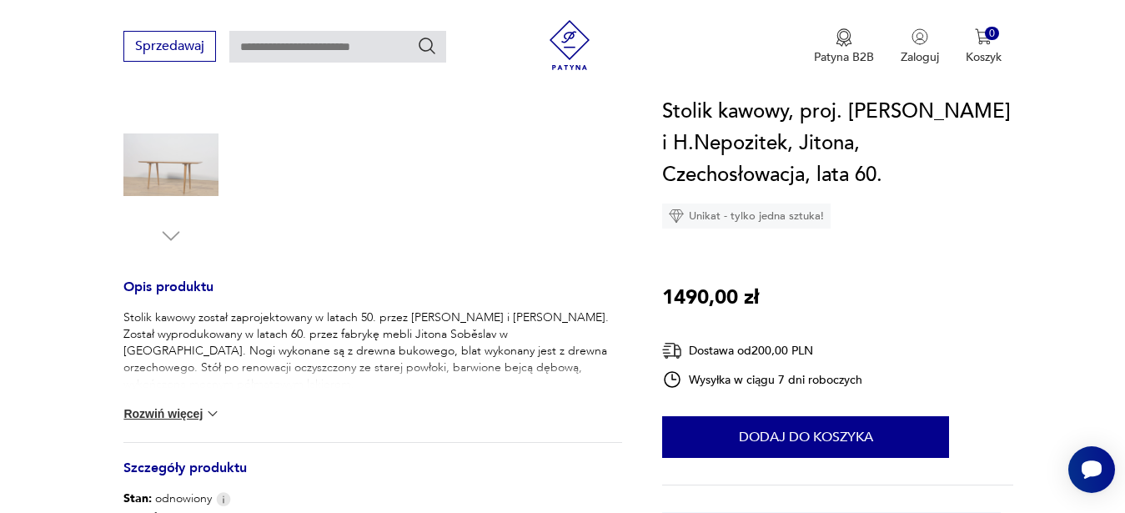
click at [219, 413] on img at bounding box center [212, 413] width 17 height 17
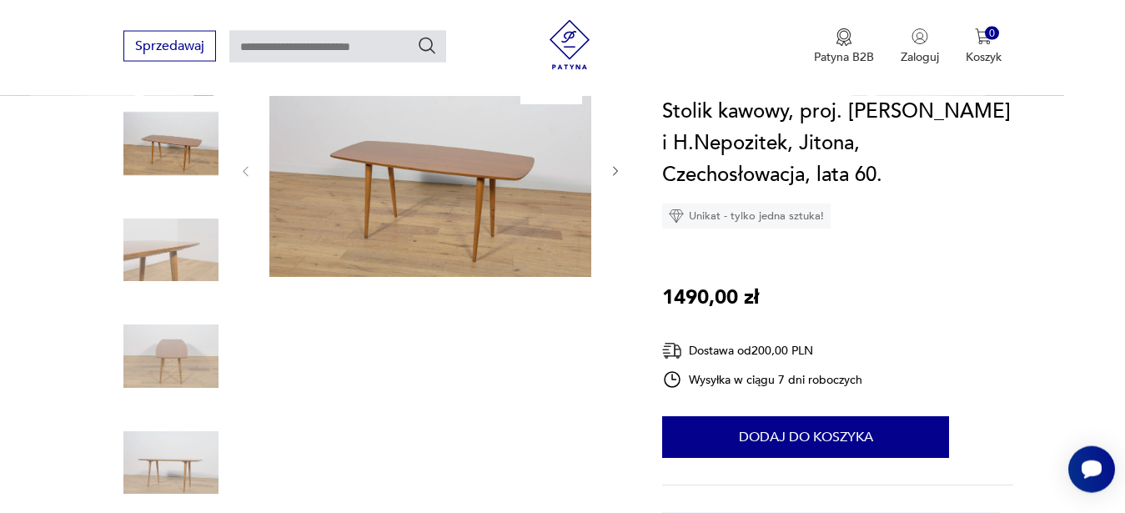
scroll to position [170, 0]
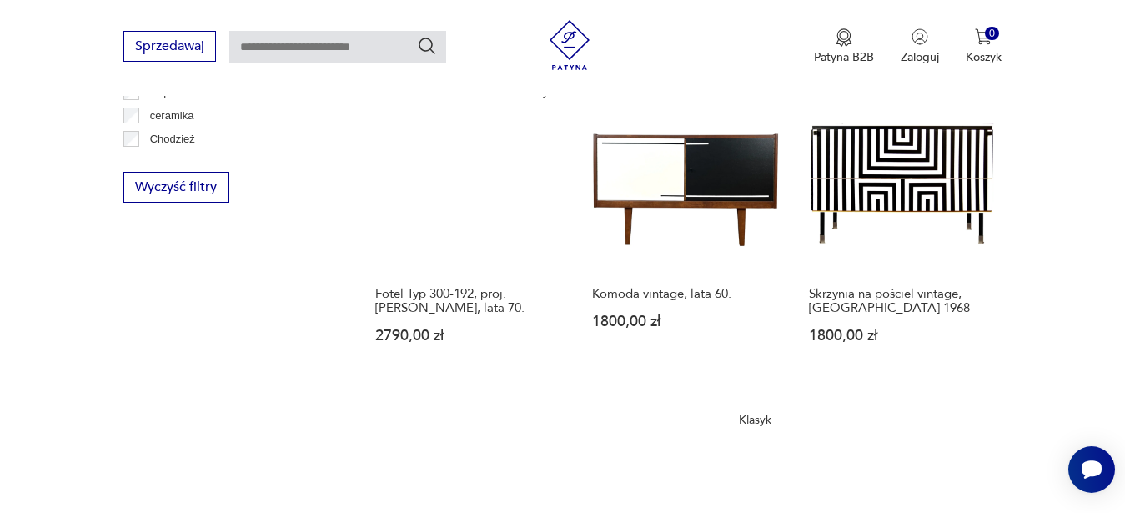
scroll to position [1634, 0]
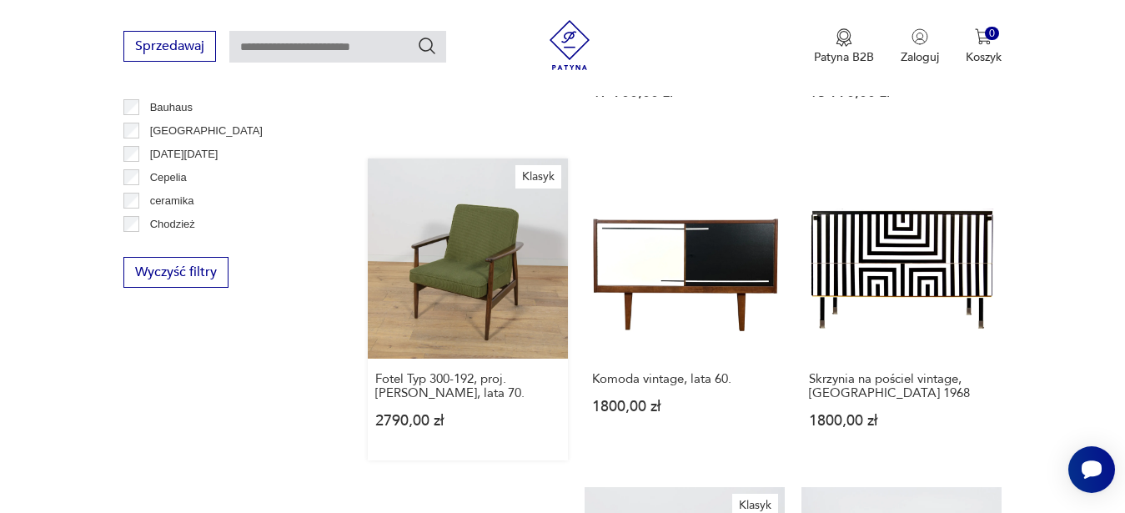
click at [415, 321] on link "Klasyk Fotel Typ 300-192, proj. [PERSON_NAME], lata 70. 2790,00 zł" at bounding box center [468, 309] width 200 height 302
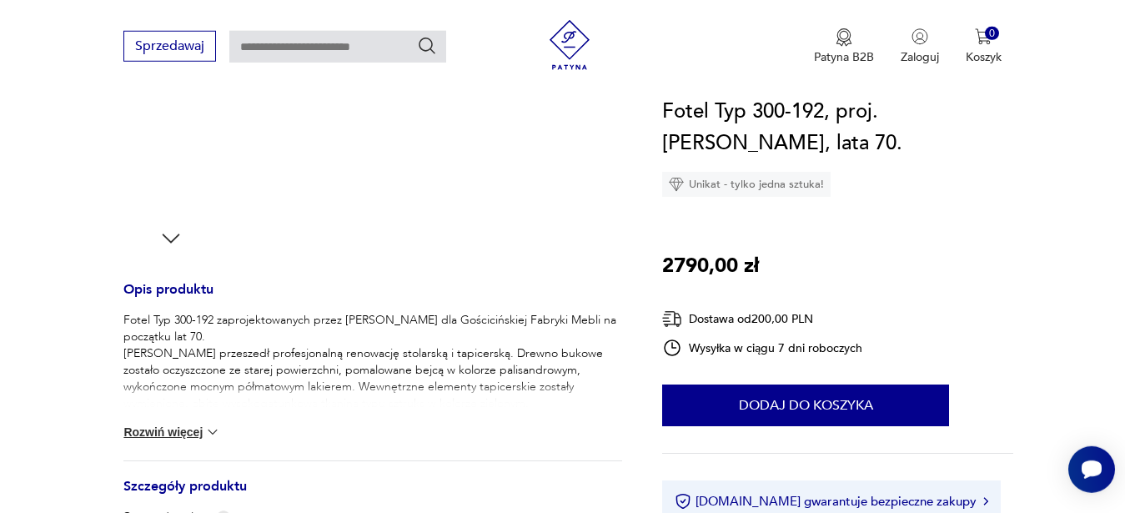
scroll to position [510, 0]
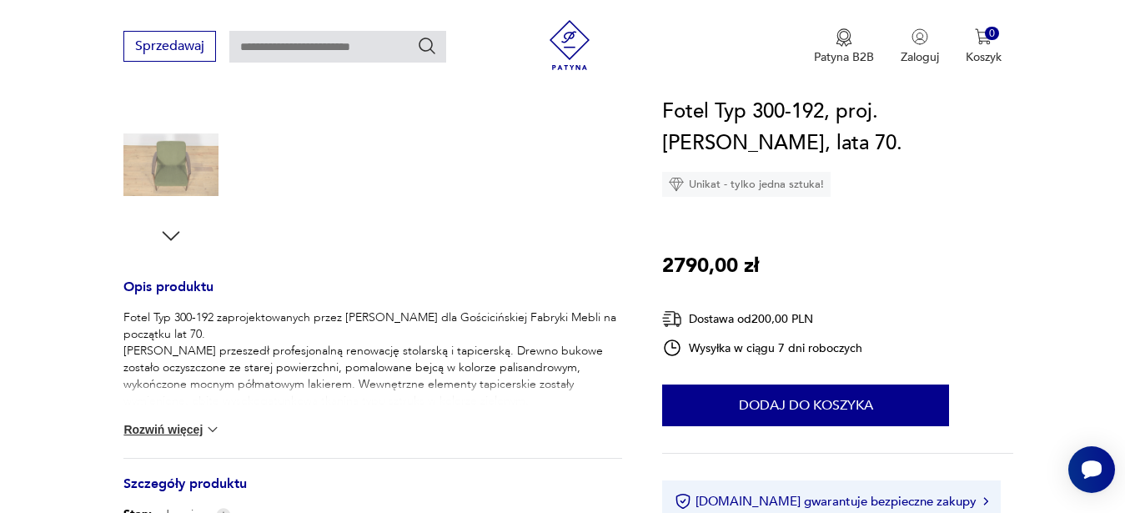
click at [221, 431] on img at bounding box center [212, 429] width 17 height 17
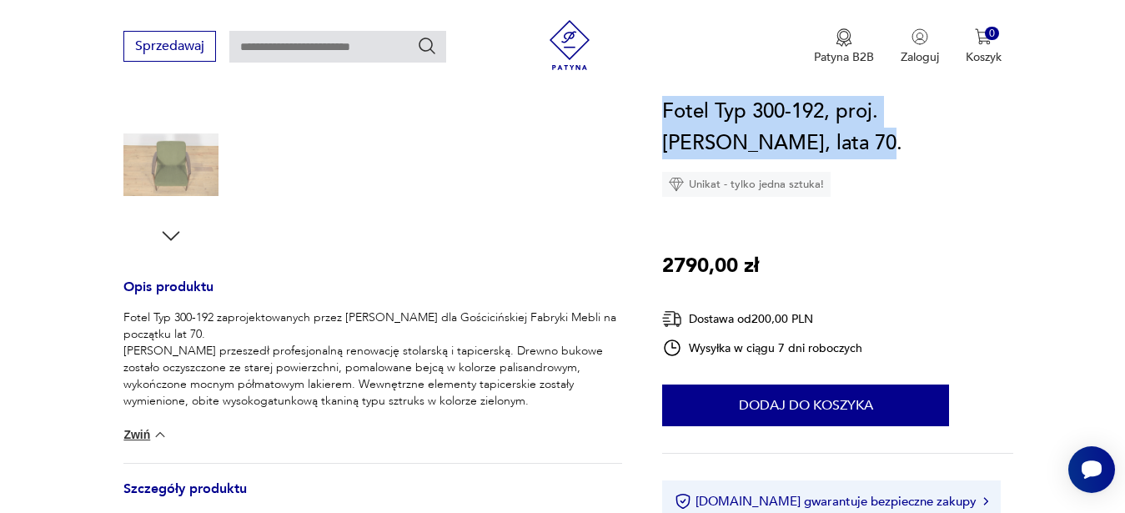
drag, startPoint x: 727, startPoint y: 143, endPoint x: 670, endPoint y: 118, distance: 62.7
click at [666, 118] on h1 "Fotel Typ 300-192, proj. [PERSON_NAME], lata 70." at bounding box center [837, 127] width 351 height 63
copy h1 "Fotel Typ 300-192, proj. [PERSON_NAME], lata 70."
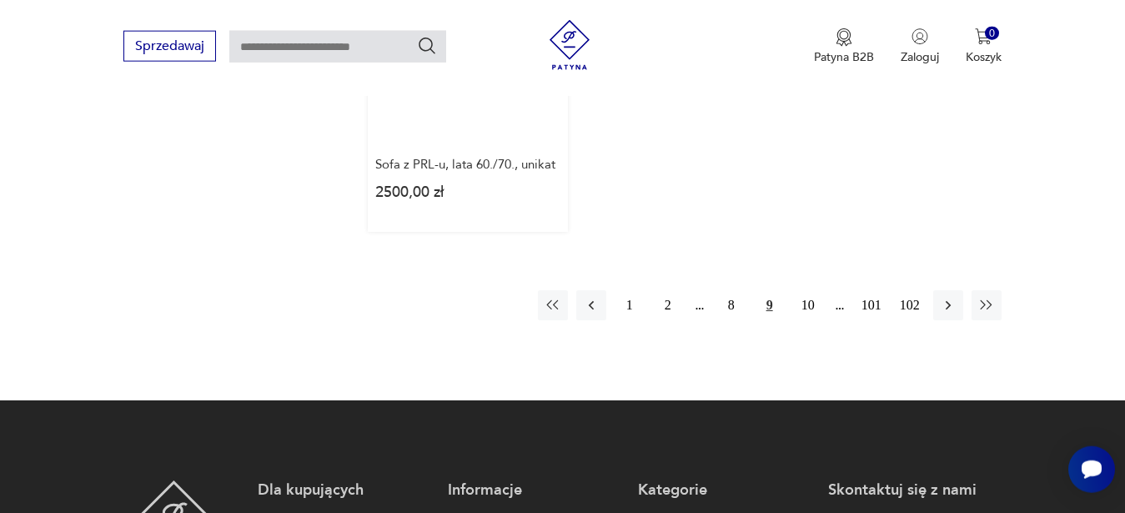
scroll to position [2519, 0]
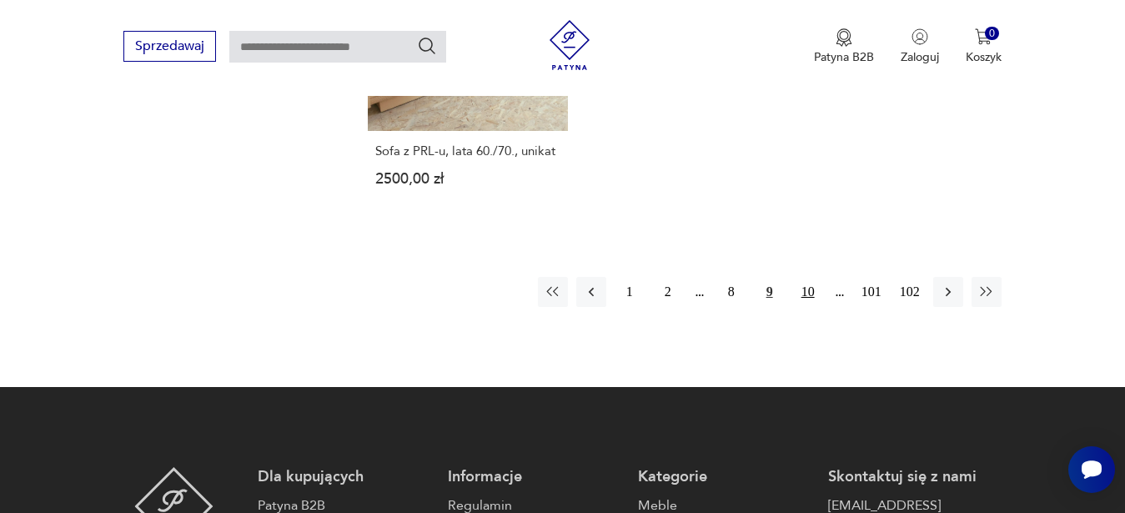
click at [807, 277] on button "10" at bounding box center [808, 292] width 30 height 30
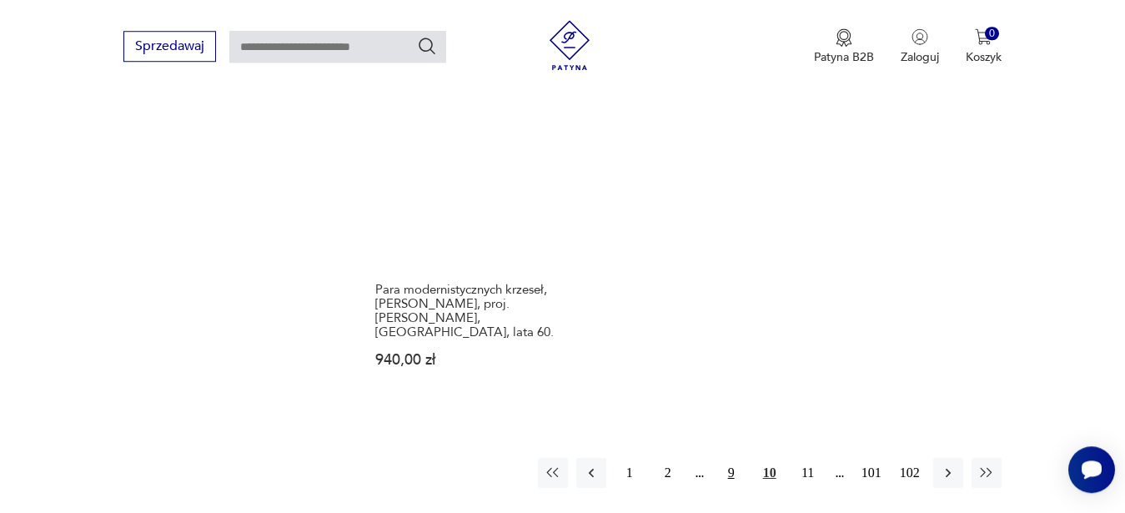
scroll to position [2654, 0]
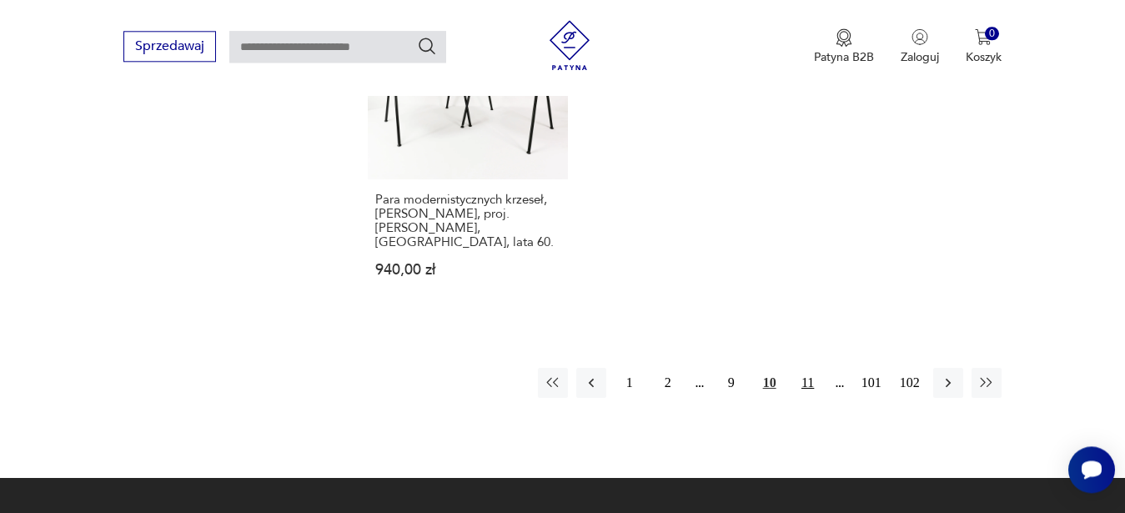
click at [807, 368] on button "11" at bounding box center [808, 383] width 30 height 30
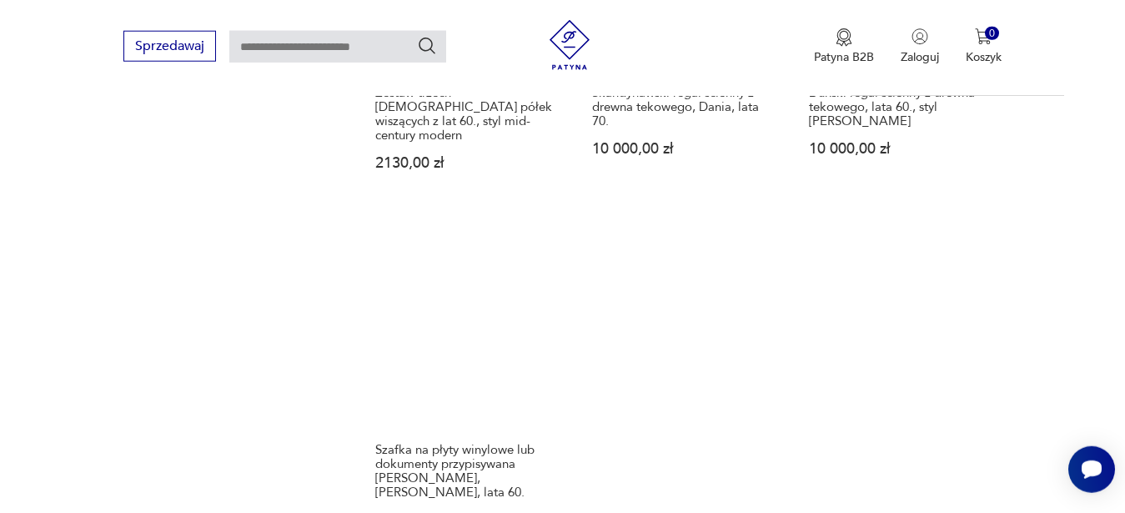
scroll to position [2399, 0]
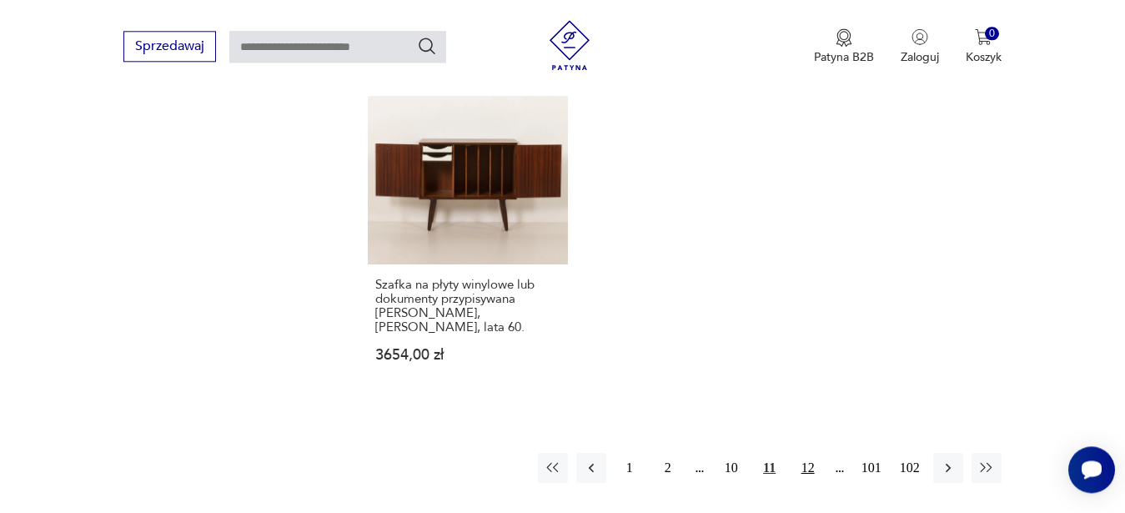
click at [806, 453] on button "12" at bounding box center [808, 468] width 30 height 30
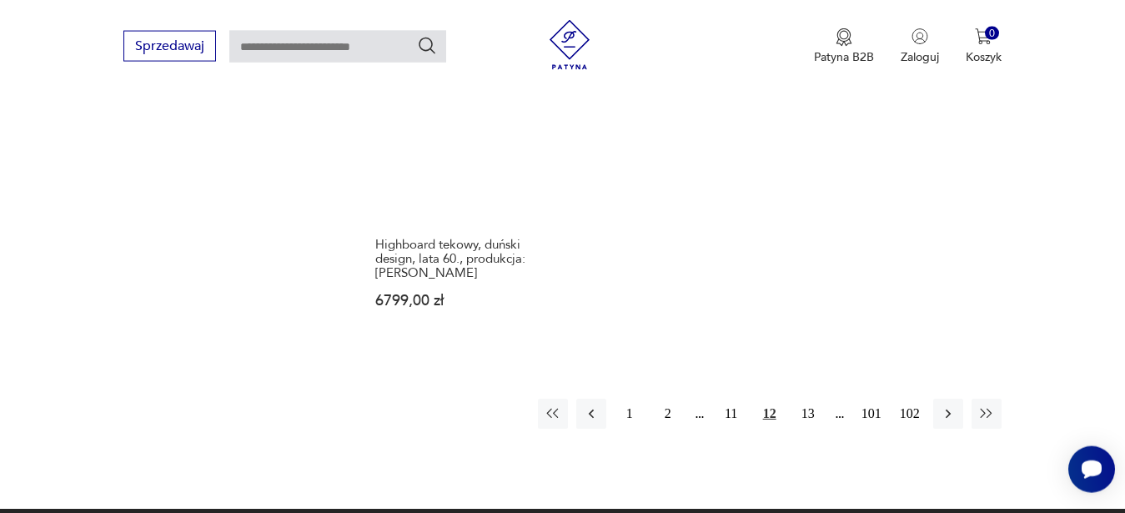
scroll to position [2654, 0]
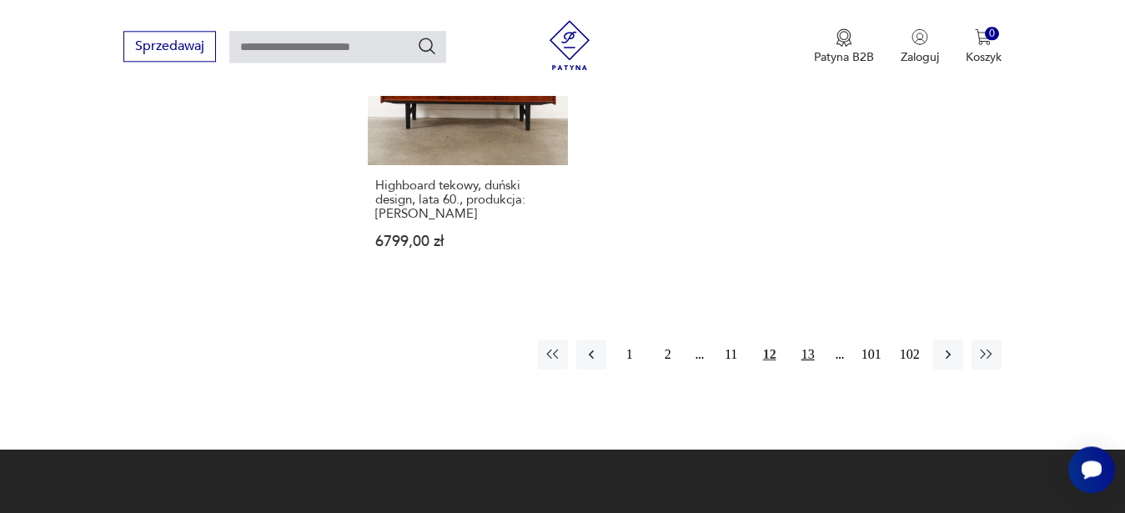
click at [805, 339] on button "13" at bounding box center [808, 354] width 30 height 30
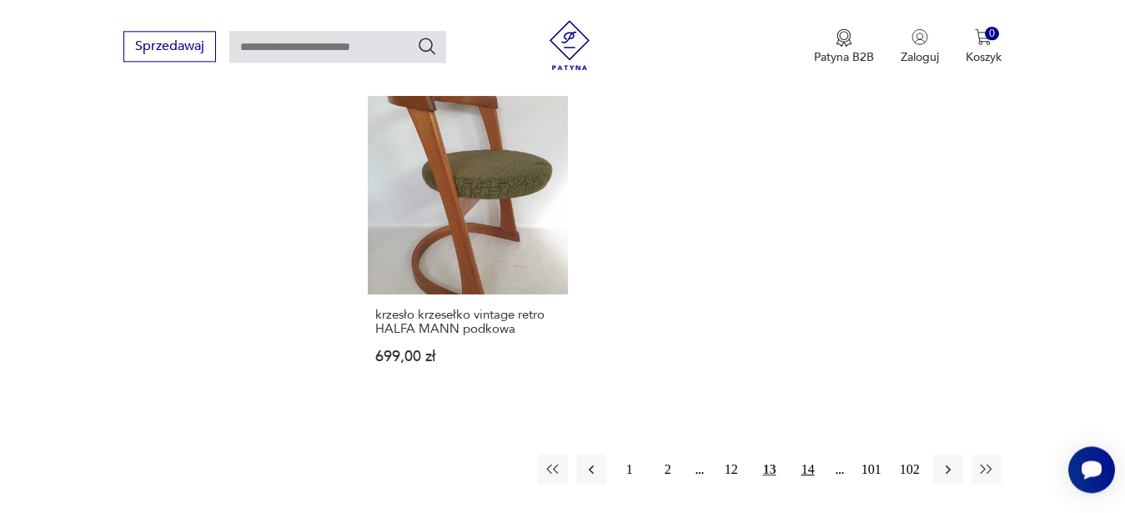
scroll to position [2484, 0]
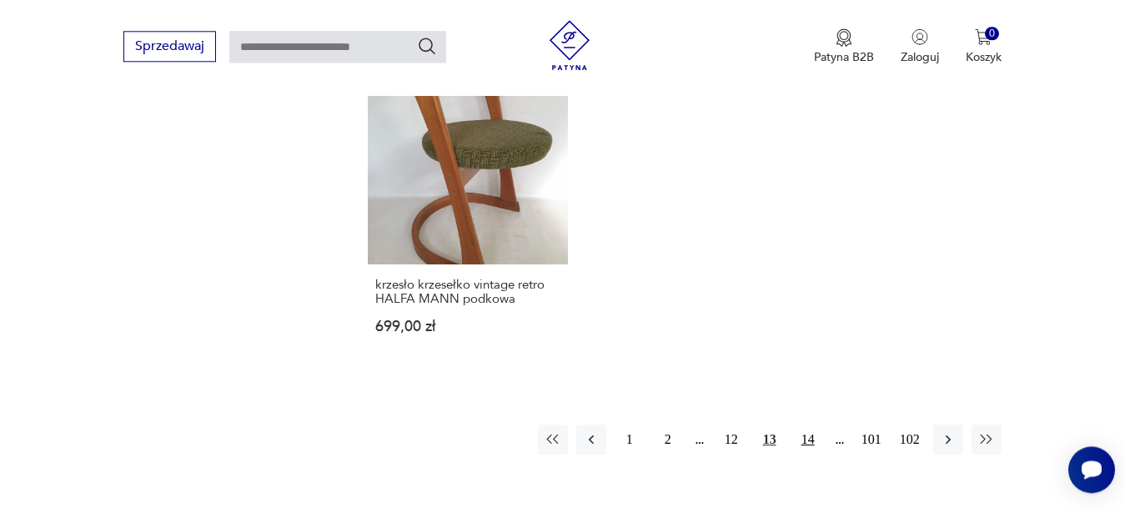
click at [808, 424] on button "14" at bounding box center [808, 439] width 30 height 30
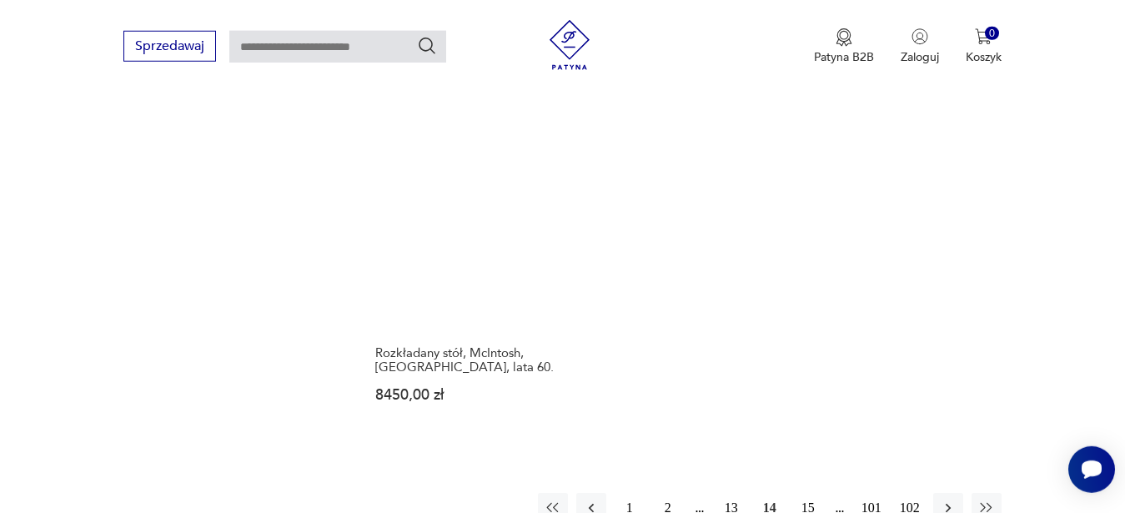
scroll to position [2484, 0]
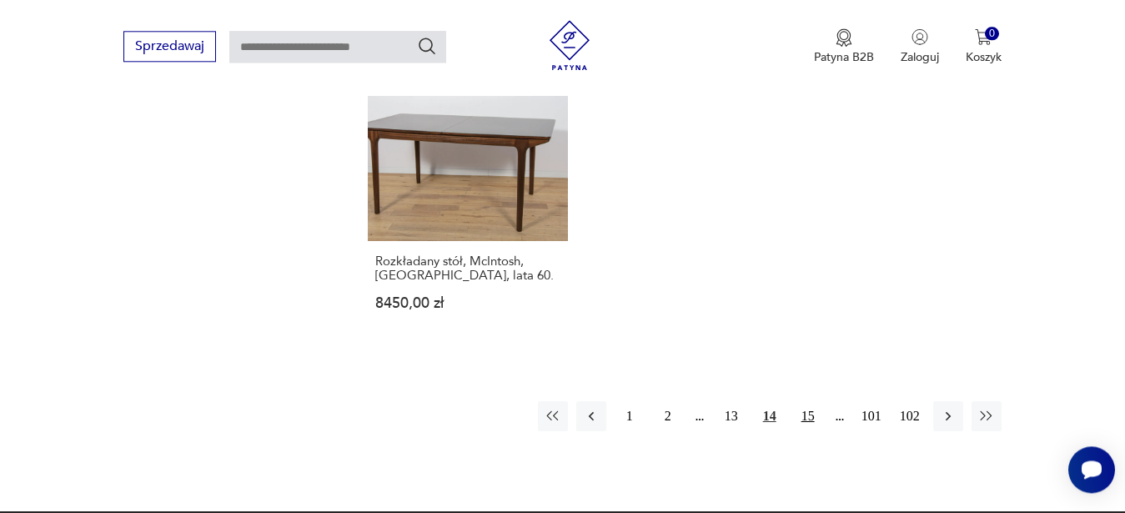
click at [809, 401] on button "15" at bounding box center [808, 416] width 30 height 30
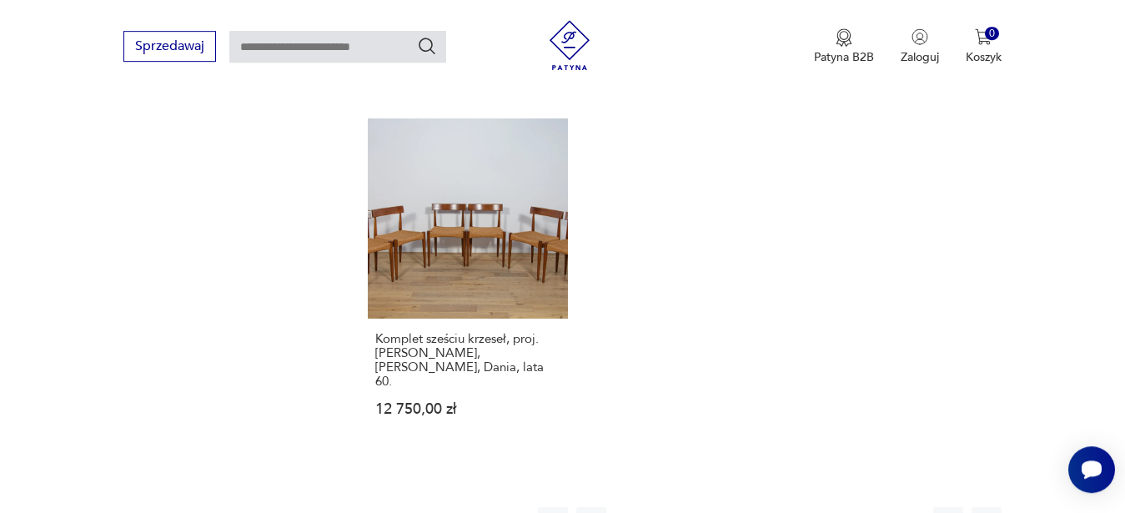
scroll to position [2399, 0]
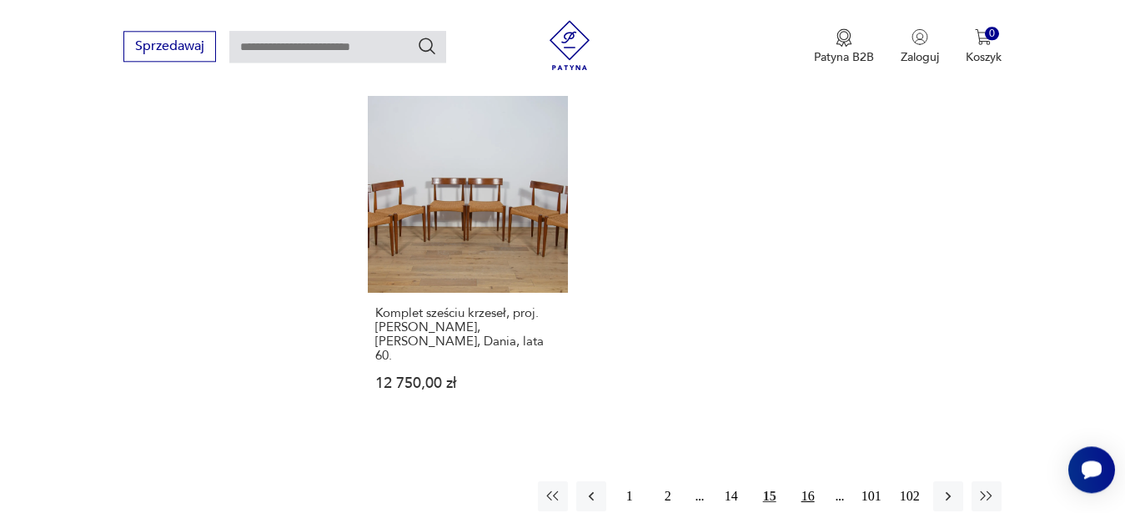
click at [811, 481] on button "16" at bounding box center [808, 496] width 30 height 30
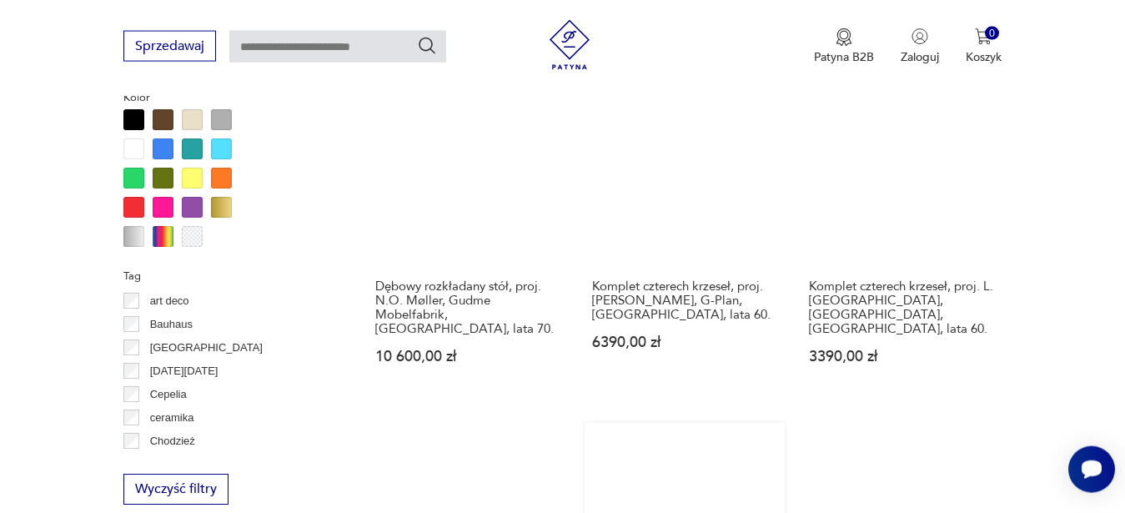
scroll to position [1379, 0]
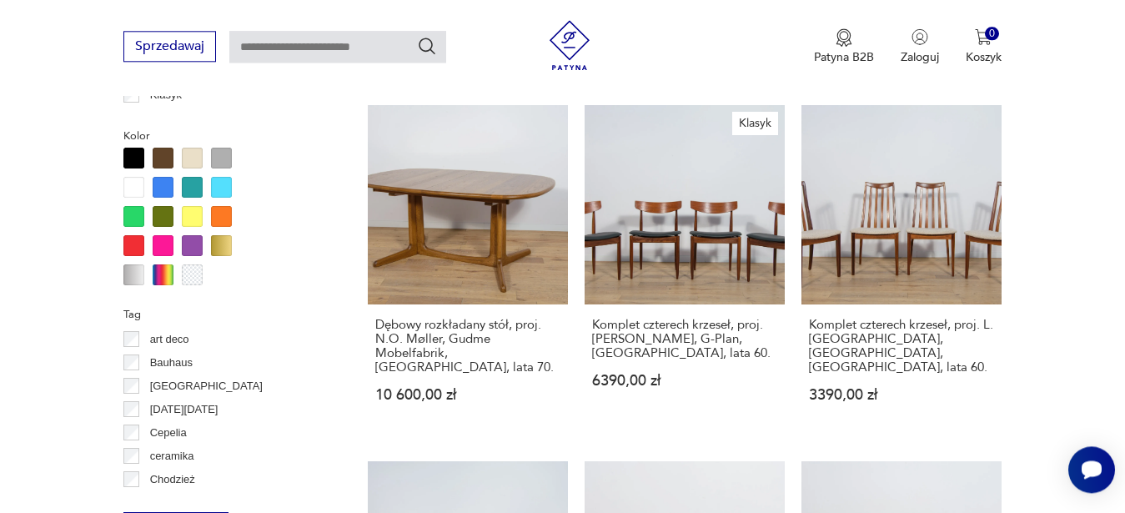
click at [349, 46] on input "text" at bounding box center [337, 47] width 217 height 32
type input "**********"
click at [424, 51] on icon "Szukaj" at bounding box center [427, 46] width 17 height 17
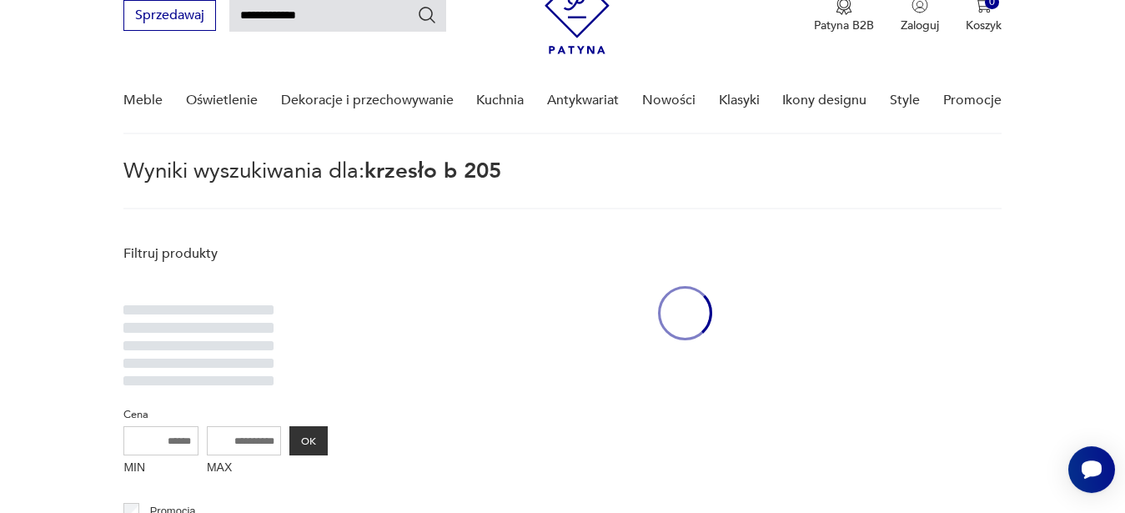
scroll to position [59, 0]
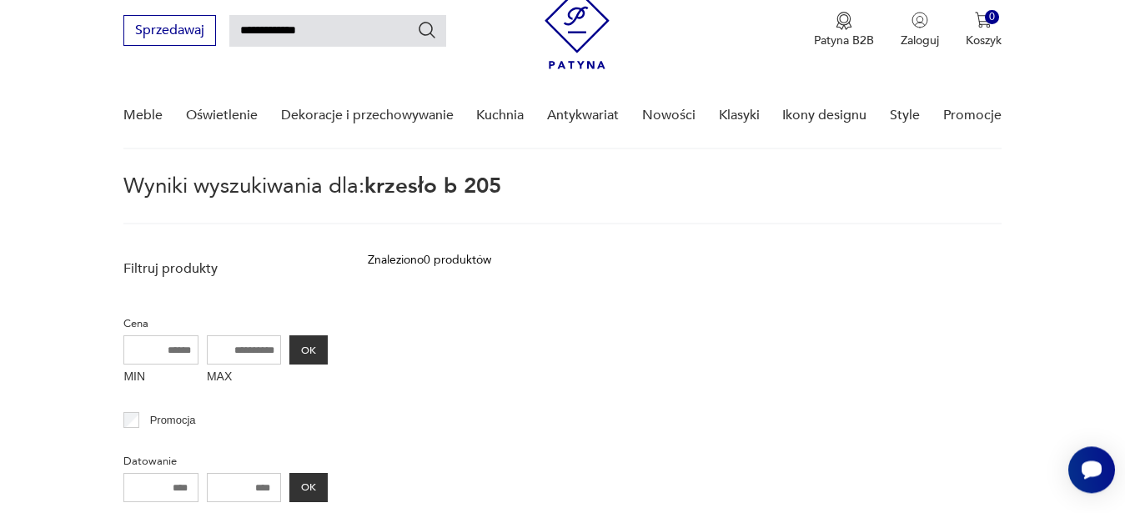
click at [317, 31] on input "**********" at bounding box center [337, 31] width 217 height 32
type input "*"
click at [380, 30] on input "**********" at bounding box center [337, 31] width 217 height 32
type input "**********"
click at [432, 30] on icon "Szukaj" at bounding box center [427, 30] width 17 height 17
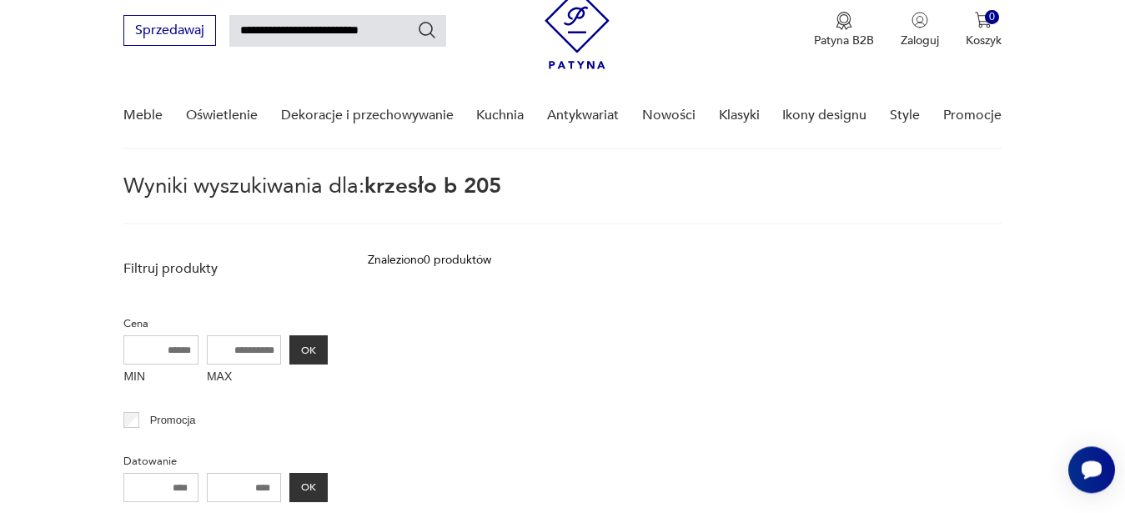
type input "**********"
click at [312, 32] on input "**********" at bounding box center [337, 31] width 217 height 32
type input "**********"
click at [419, 29] on icon "Szukaj" at bounding box center [427, 30] width 20 height 20
type input "**********"
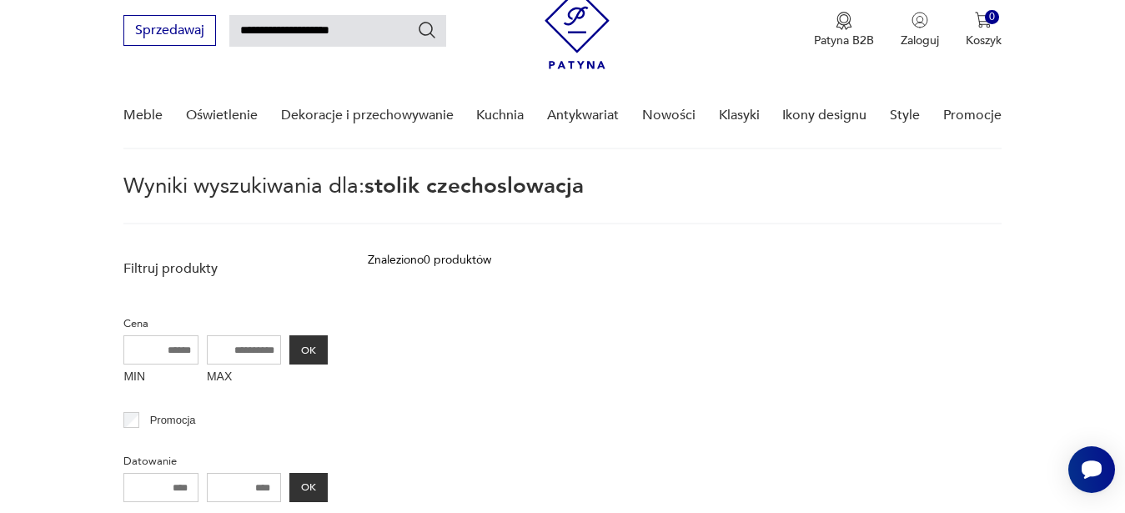
click at [316, 30] on input "**********" at bounding box center [337, 31] width 217 height 32
type input "**********"
click at [427, 31] on icon "Szukaj" at bounding box center [427, 30] width 20 height 20
type input "**********"
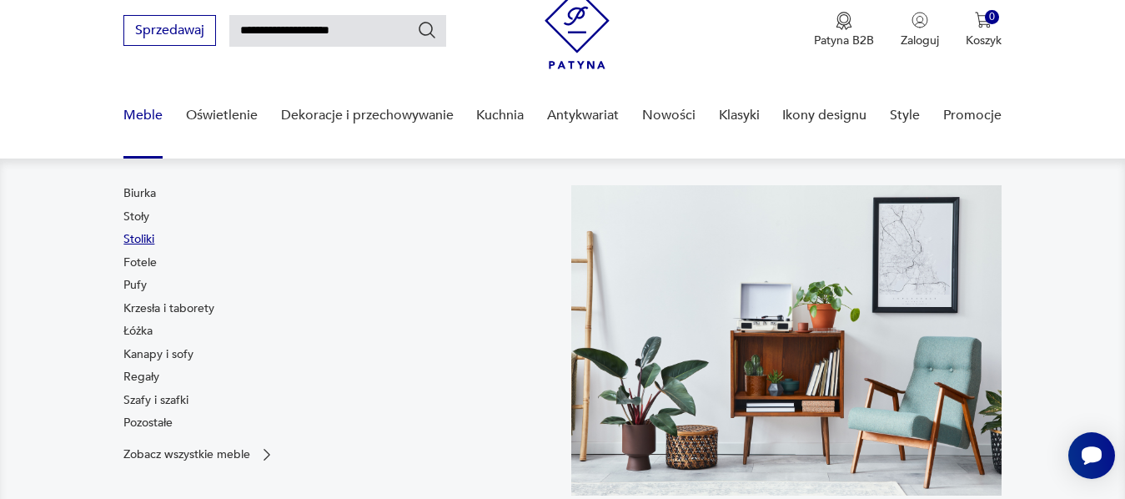
click at [145, 237] on link "Stoliki" at bounding box center [138, 239] width 31 height 17
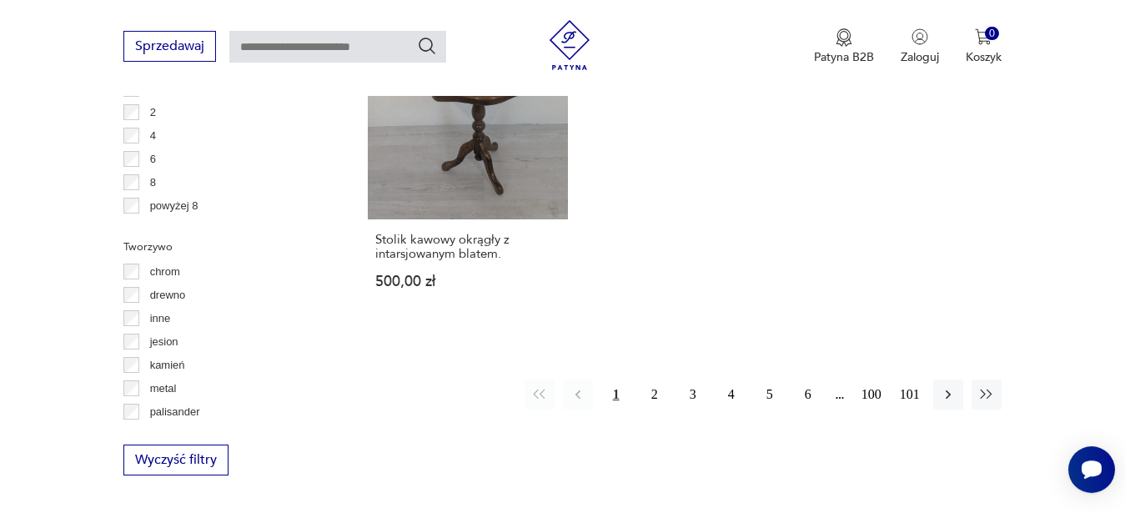
scroll to position [2491, 0]
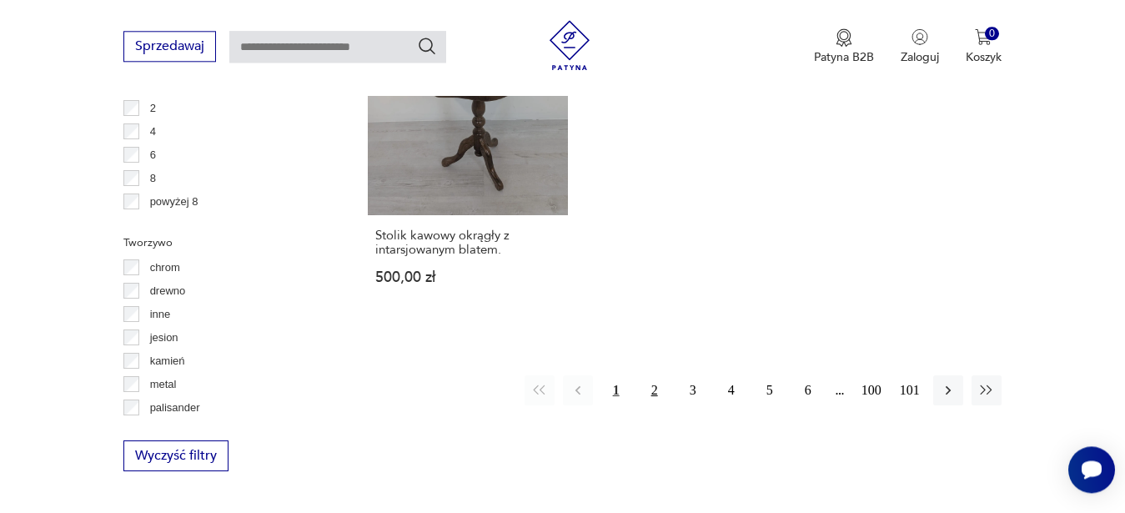
click at [652, 375] on button "2" at bounding box center [655, 390] width 30 height 30
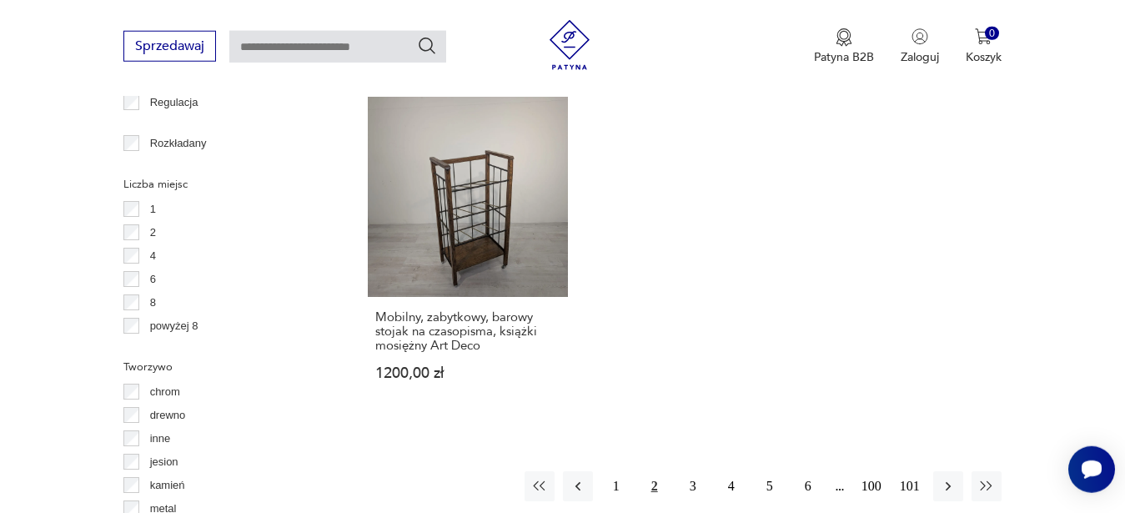
scroll to position [2484, 0]
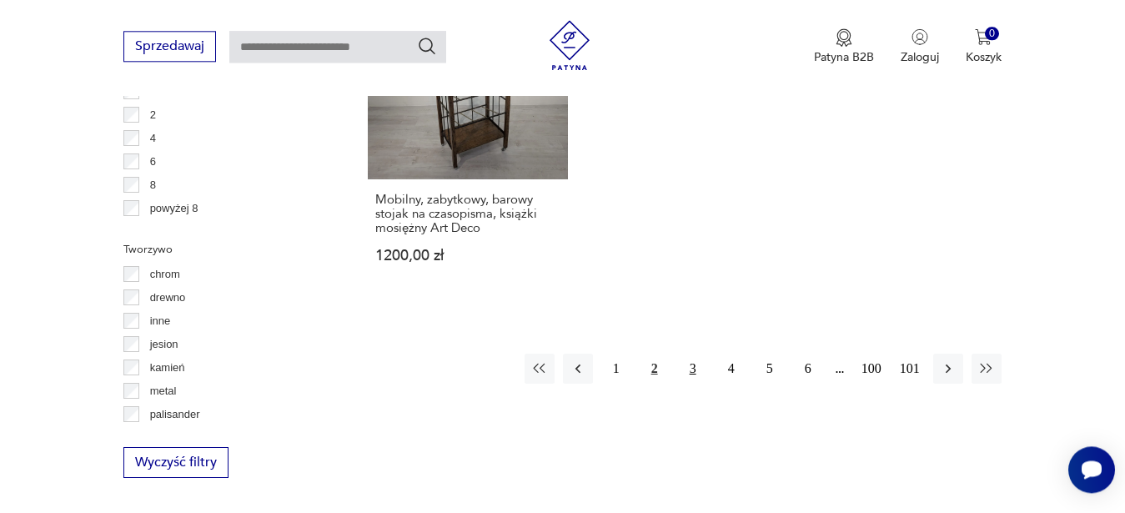
click at [688, 354] on button "3" at bounding box center [693, 369] width 30 height 30
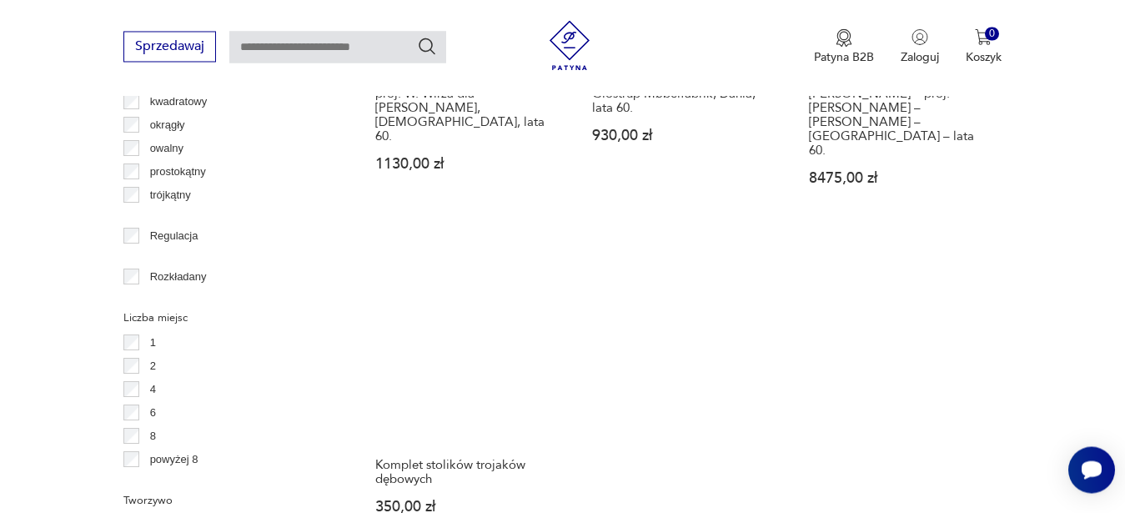
scroll to position [2399, 0]
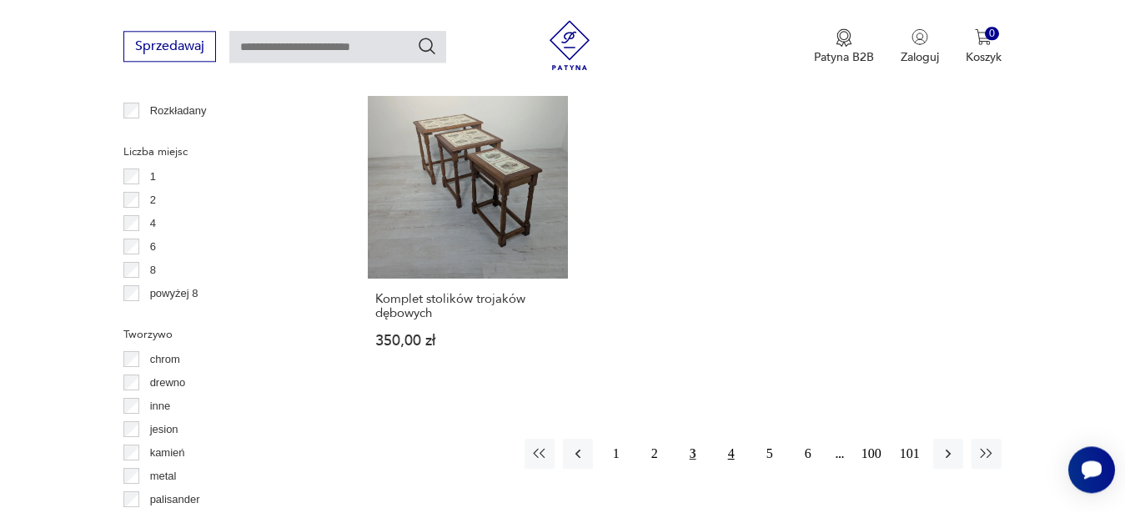
click at [731, 439] on button "4" at bounding box center [731, 454] width 30 height 30
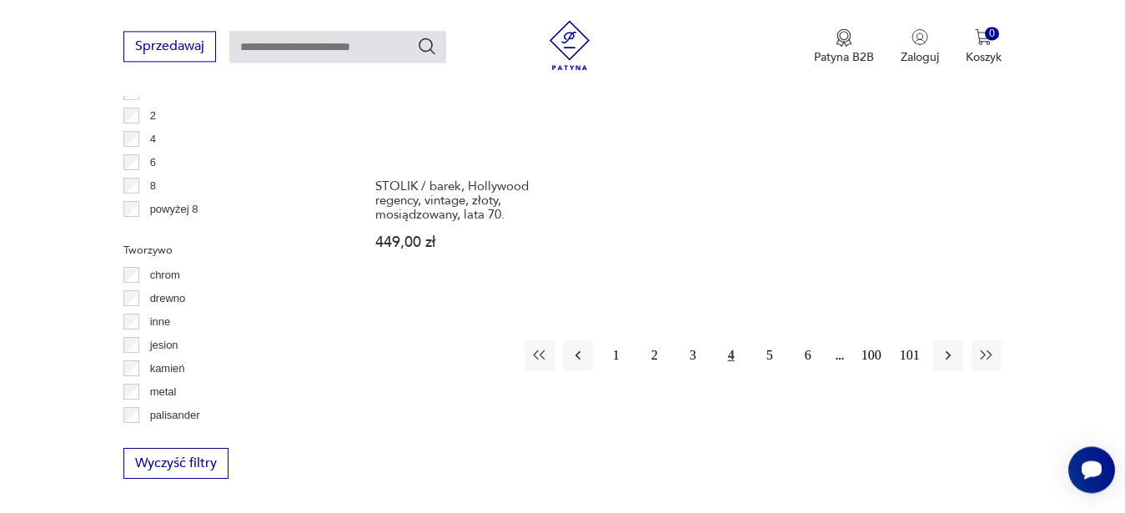
scroll to position [2484, 0]
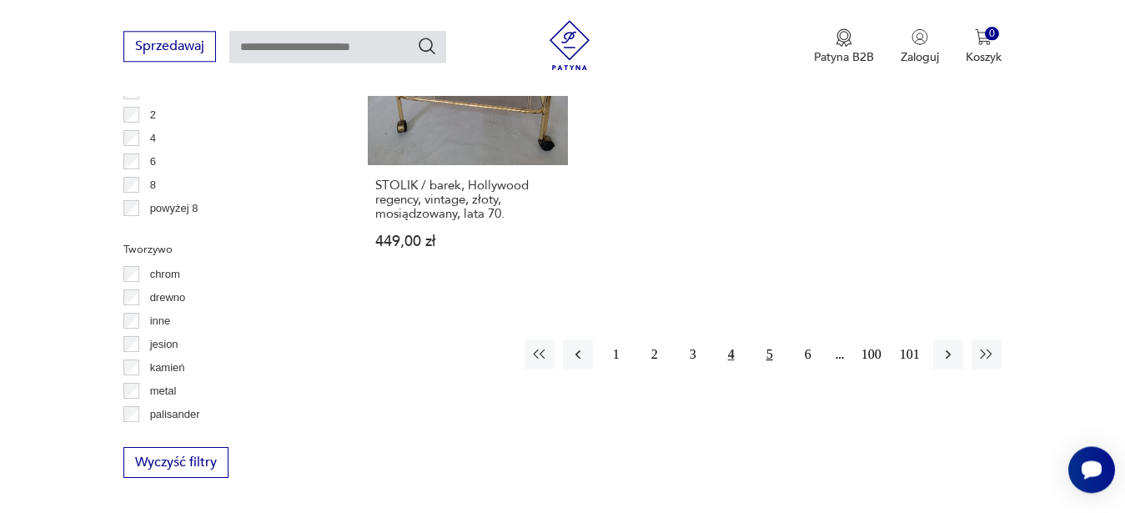
click at [766, 341] on button "5" at bounding box center [770, 354] width 30 height 30
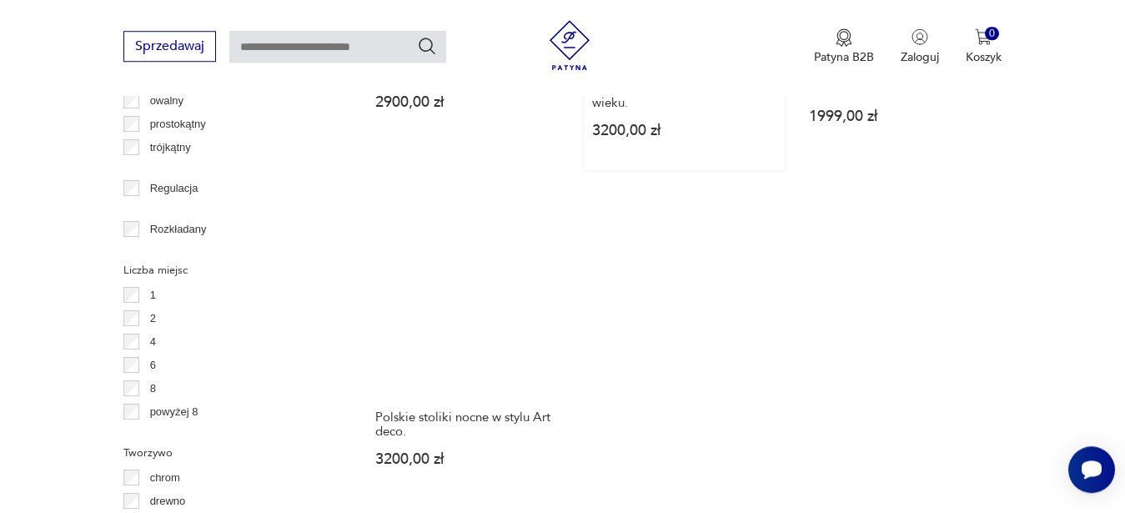
scroll to position [2314, 0]
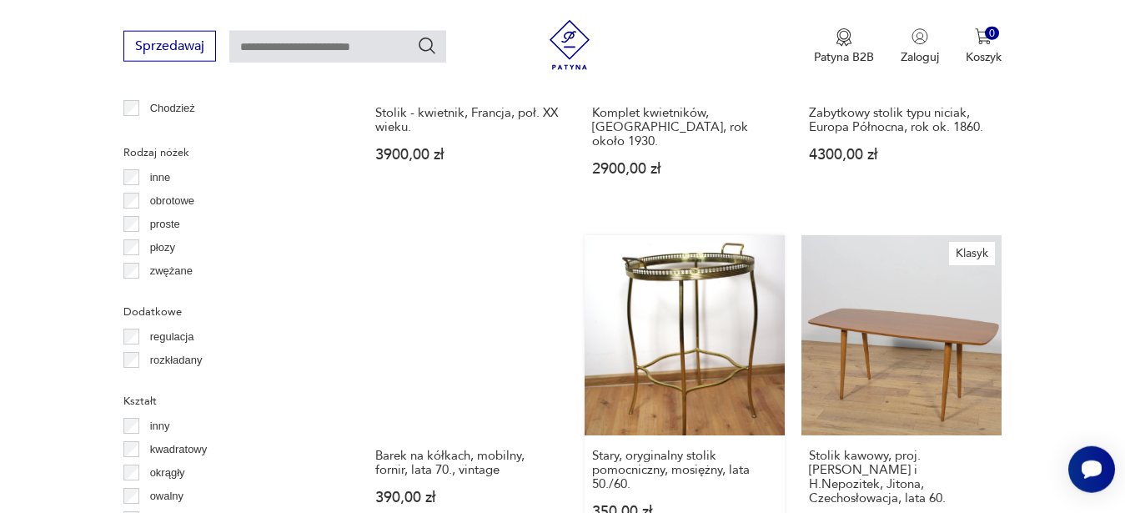
scroll to position [1889, 0]
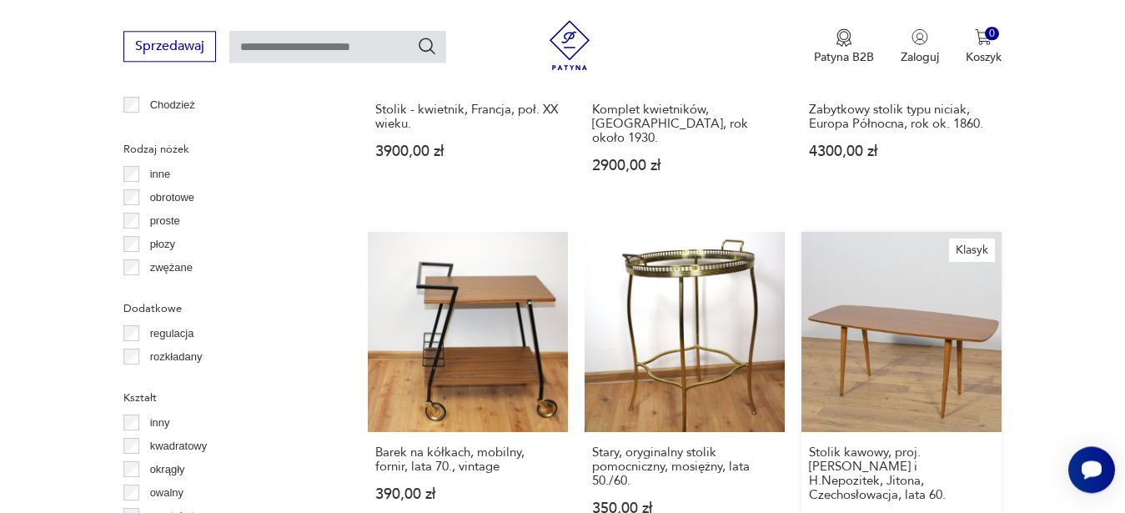
click at [893, 362] on link "Klasyk Stolik kawowy, proj. [PERSON_NAME] i H.Nepozitek, Jitona, Czechosłowacja…" at bounding box center [901, 397] width 200 height 330
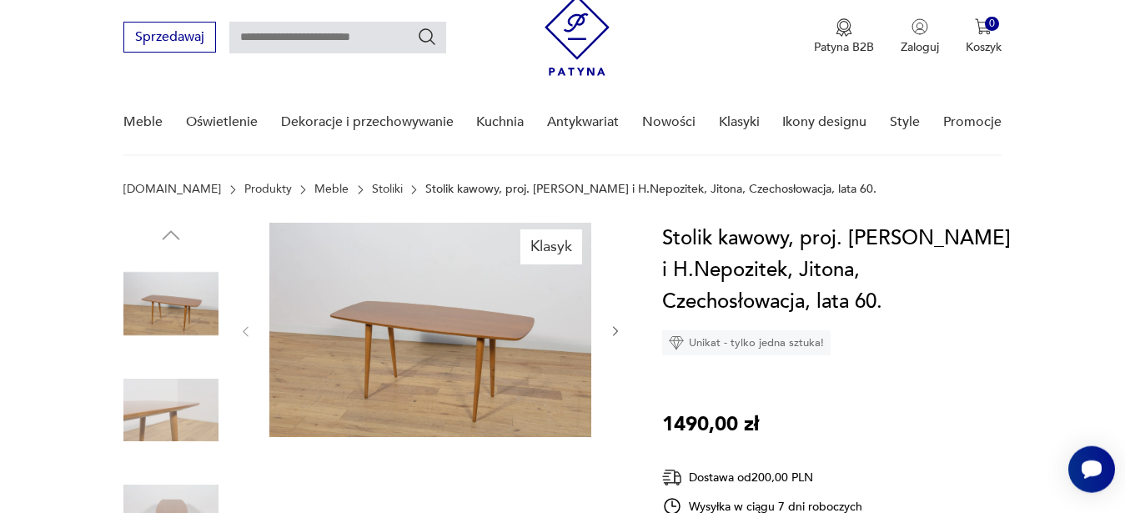
scroll to position [85, 0]
